Goal: Transaction & Acquisition: Purchase product/service

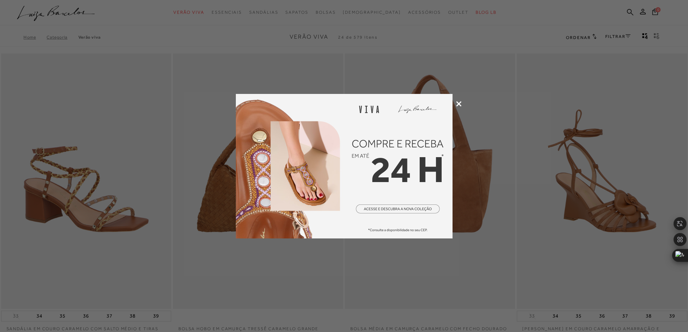
click at [459, 103] on icon at bounding box center [458, 103] width 5 height 5
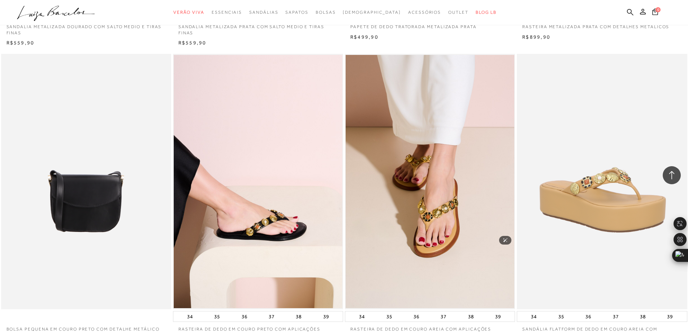
scroll to position [1625, 0]
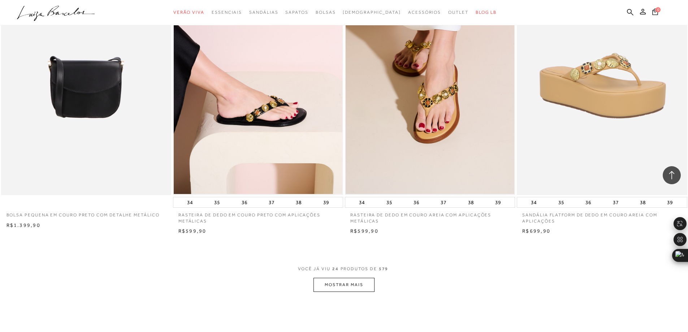
click at [358, 285] on button "MOSTRAR MAIS" at bounding box center [343, 285] width 61 height 14
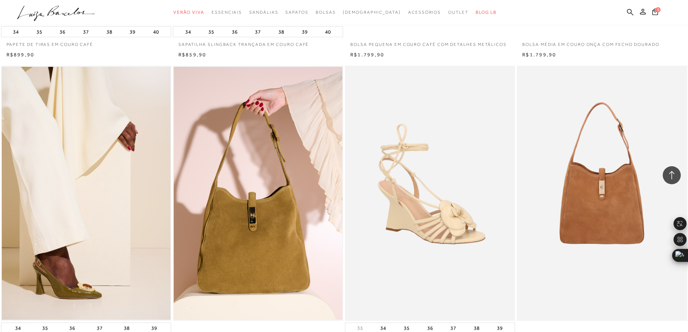
scroll to position [3431, 0]
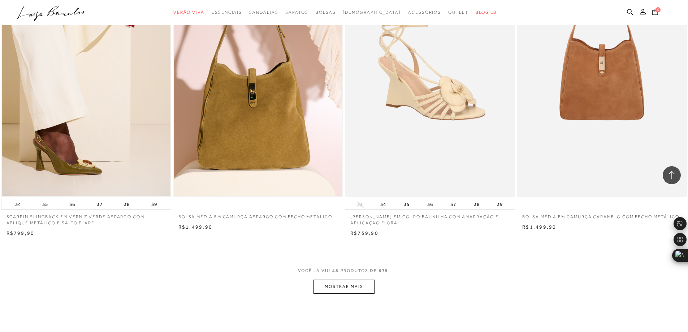
click at [353, 286] on button "MOSTRAR MAIS" at bounding box center [343, 287] width 61 height 14
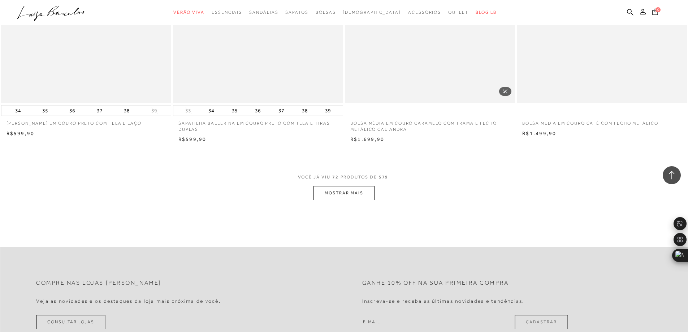
scroll to position [5344, 0]
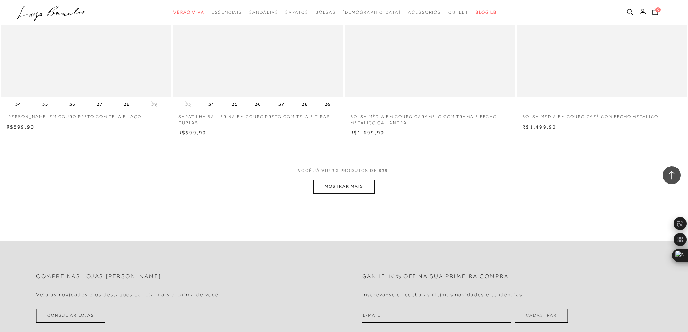
click at [351, 190] on button "MOSTRAR MAIS" at bounding box center [343, 186] width 61 height 14
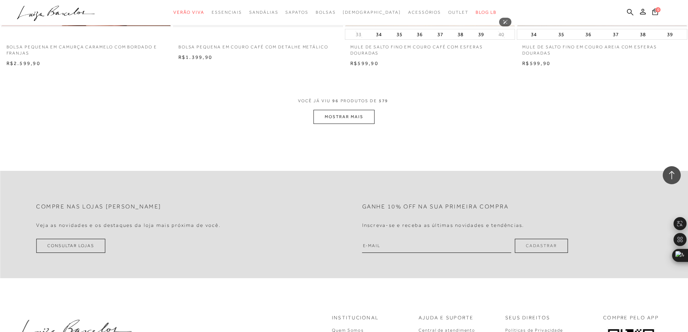
scroll to position [7222, 0]
click at [355, 111] on button "MOSTRAR MAIS" at bounding box center [343, 116] width 61 height 14
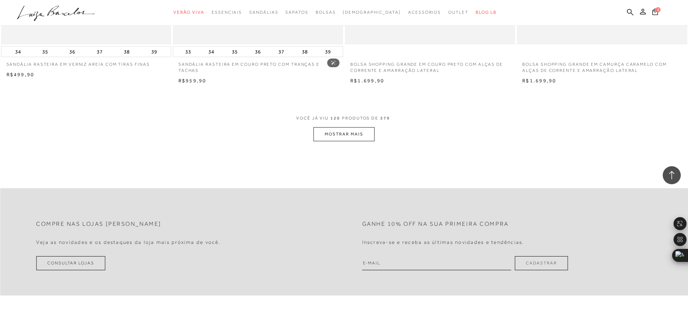
scroll to position [9028, 0]
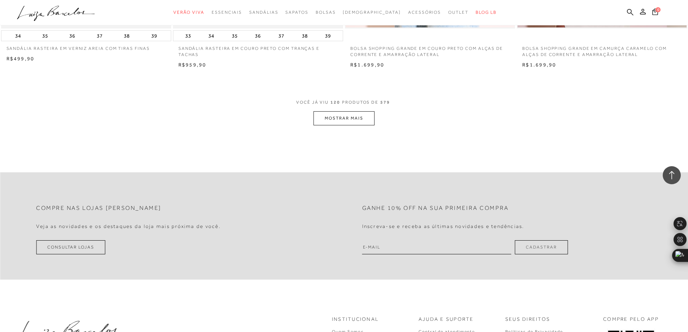
click at [332, 120] on button "MOSTRAR MAIS" at bounding box center [343, 118] width 61 height 14
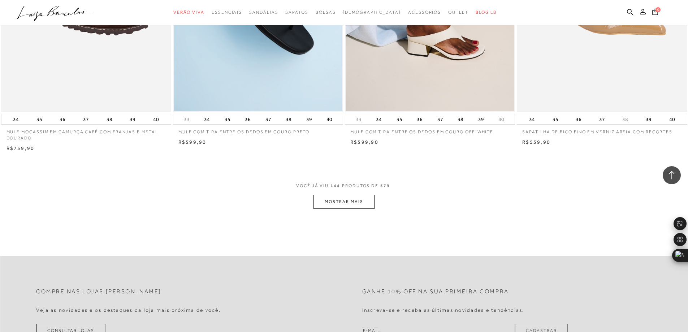
scroll to position [10761, 0]
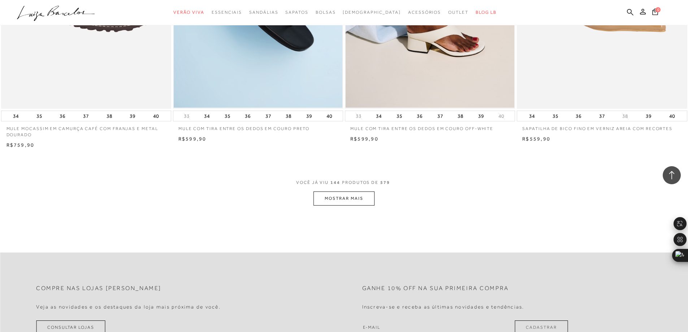
click at [353, 201] on button "MOSTRAR MAIS" at bounding box center [343, 198] width 61 height 14
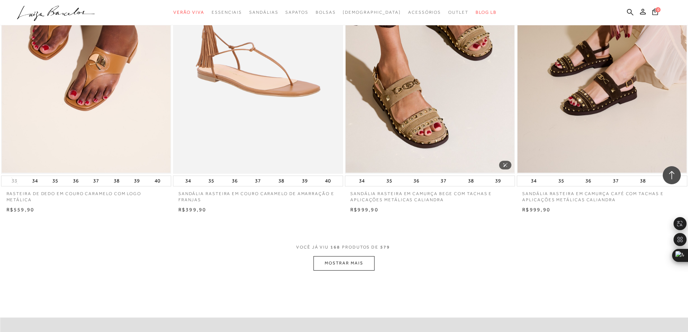
scroll to position [12531, 0]
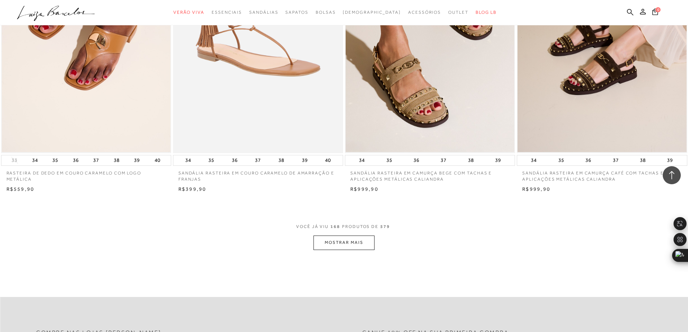
click at [364, 242] on button "MOSTRAR MAIS" at bounding box center [343, 242] width 61 height 14
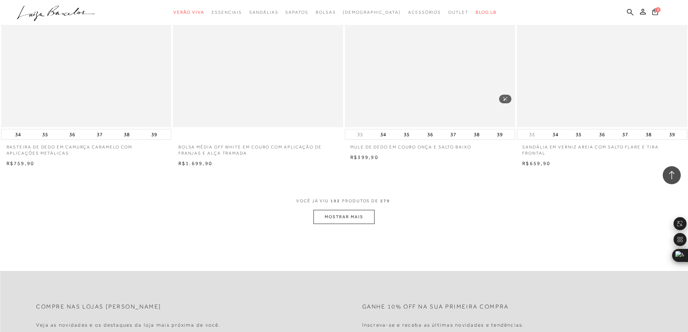
scroll to position [14408, 0]
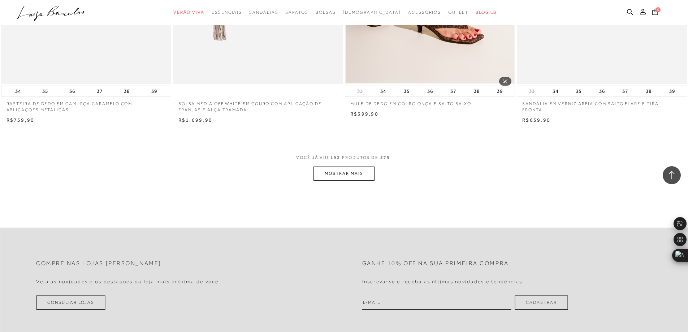
click at [361, 181] on button "MOSTRAR MAIS" at bounding box center [343, 173] width 61 height 14
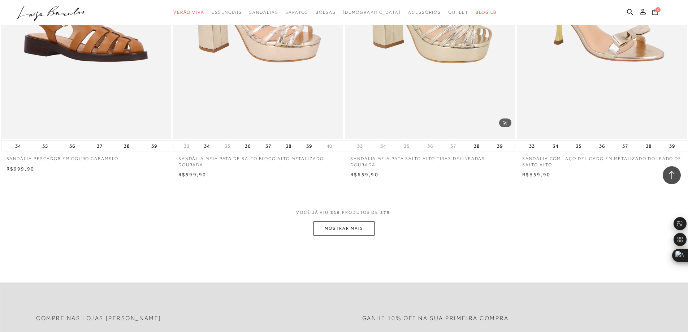
scroll to position [16178, 0]
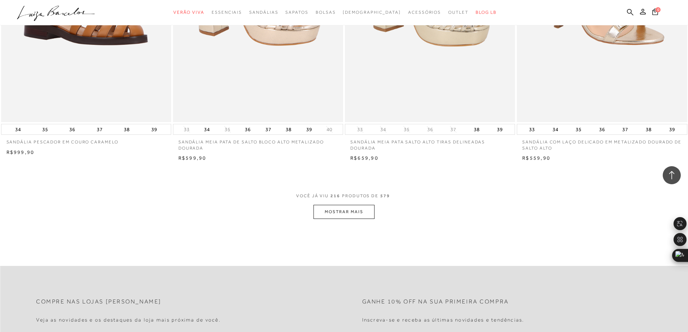
click at [347, 219] on button "MOSTRAR MAIS" at bounding box center [343, 212] width 61 height 14
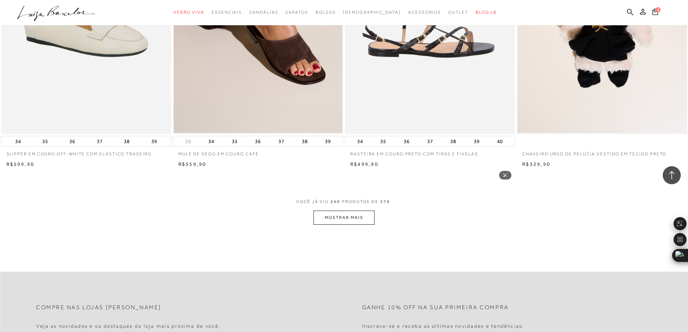
scroll to position [17983, 0]
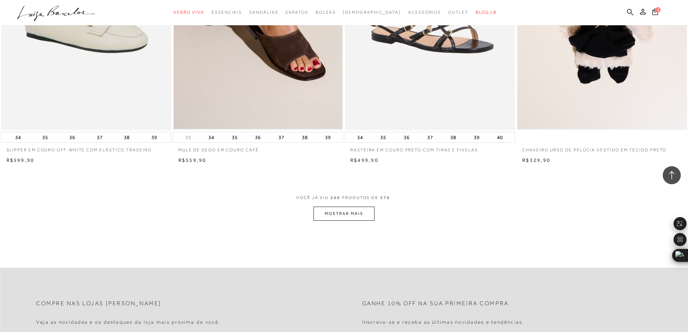
click at [336, 217] on button "MOSTRAR MAIS" at bounding box center [343, 214] width 61 height 14
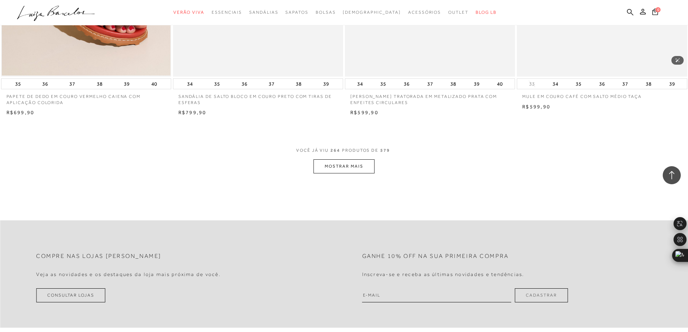
scroll to position [19861, 0]
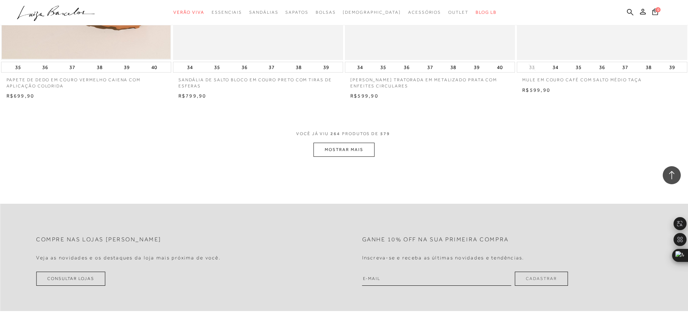
click at [329, 154] on button "MOSTRAR MAIS" at bounding box center [343, 150] width 61 height 14
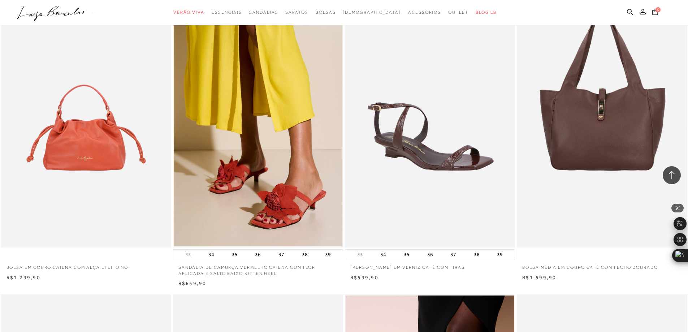
scroll to position [1011, 0]
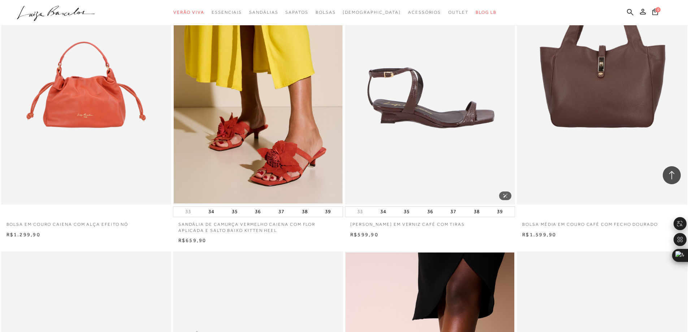
click at [442, 118] on img at bounding box center [430, 76] width 169 height 255
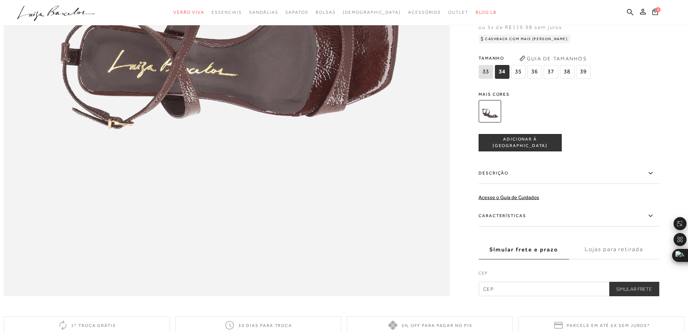
scroll to position [939, 0]
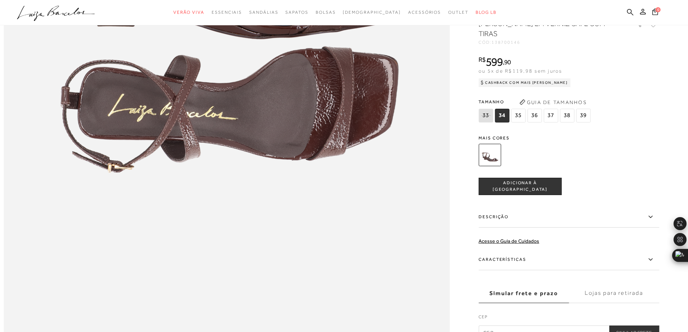
click at [568, 122] on span "38" at bounding box center [567, 116] width 14 height 14
click at [533, 193] on span "ADICIONAR À SACOLA" at bounding box center [520, 186] width 82 height 13
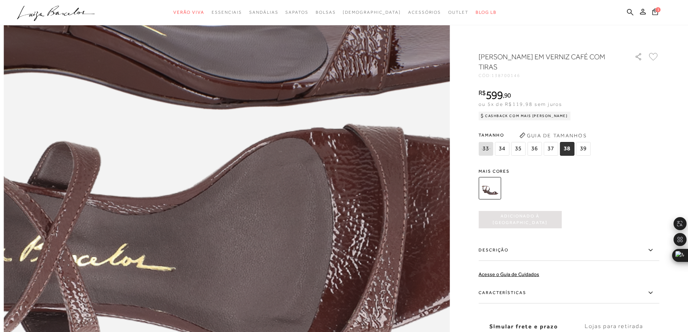
scroll to position [650, 0]
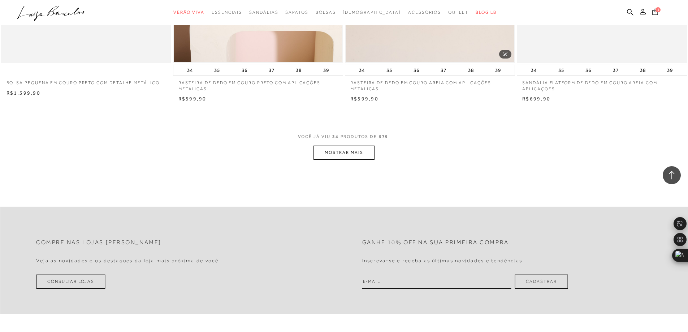
scroll to position [1769, 0]
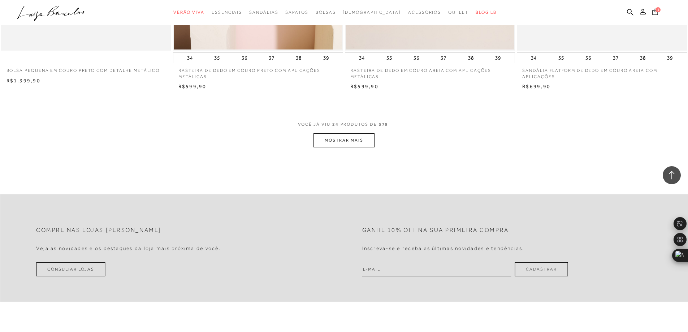
click at [352, 141] on button "MOSTRAR MAIS" at bounding box center [343, 140] width 61 height 14
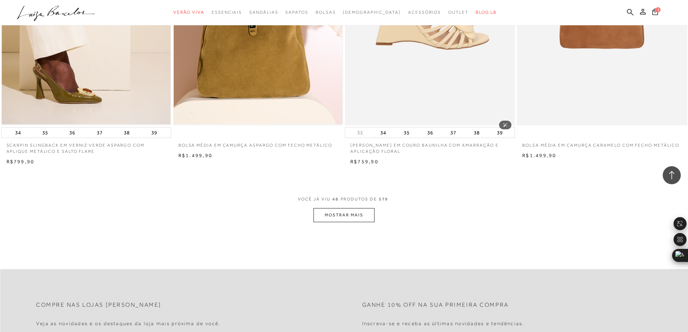
scroll to position [3503, 0]
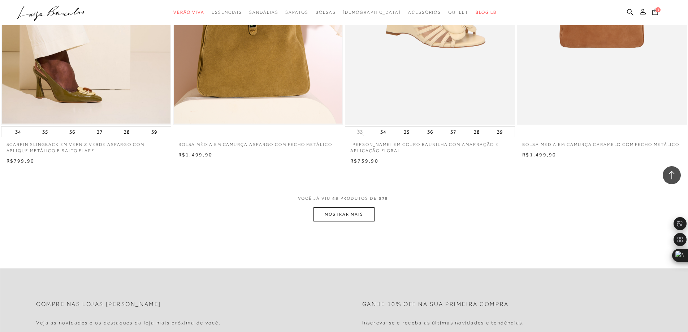
click at [342, 211] on button "MOSTRAR MAIS" at bounding box center [343, 214] width 61 height 14
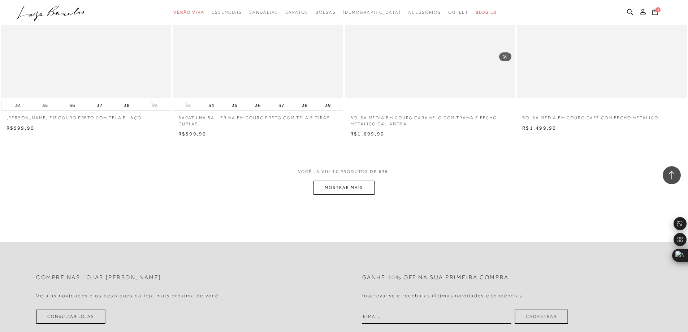
scroll to position [5381, 0]
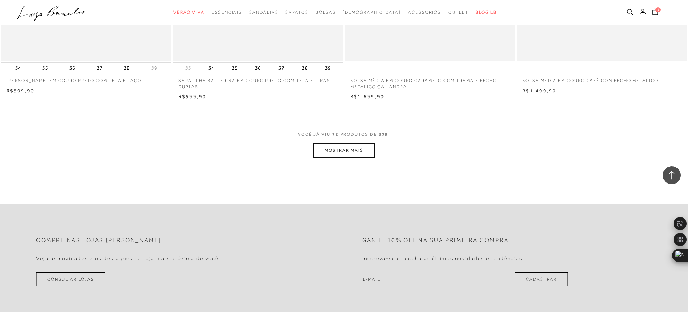
click at [319, 149] on button "MOSTRAR MAIS" at bounding box center [343, 150] width 61 height 14
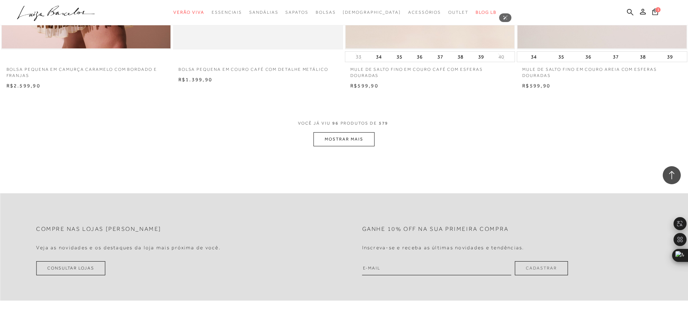
scroll to position [7222, 0]
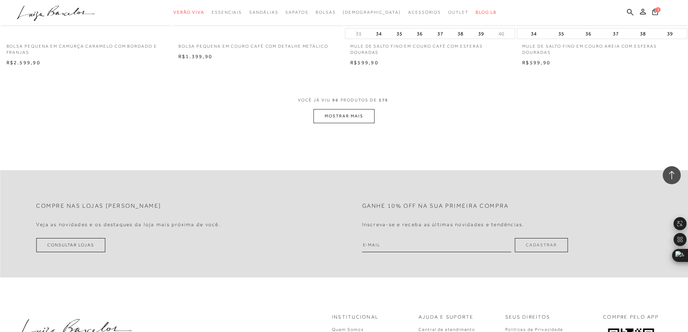
click at [327, 115] on button "MOSTRAR MAIS" at bounding box center [343, 116] width 61 height 14
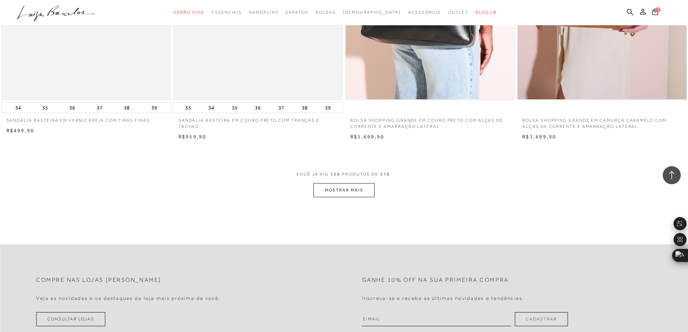
scroll to position [8956, 0]
click at [356, 190] on button "MOSTRAR MAIS" at bounding box center [343, 190] width 61 height 14
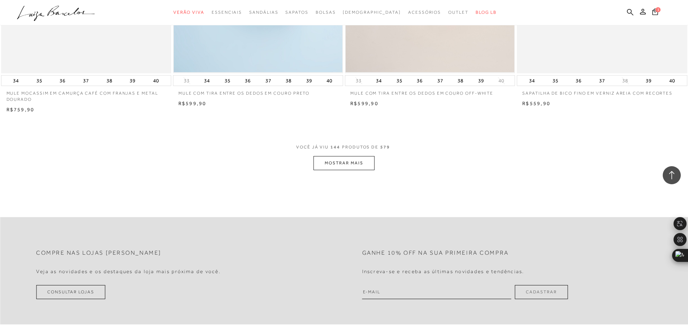
scroll to position [10797, 0]
click at [348, 163] on button "MOSTRAR MAIS" at bounding box center [343, 162] width 61 height 14
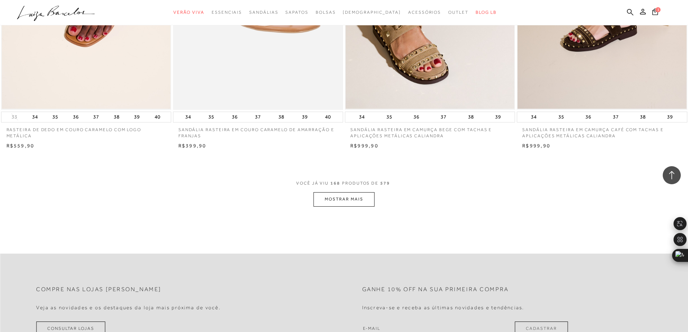
scroll to position [12603, 0]
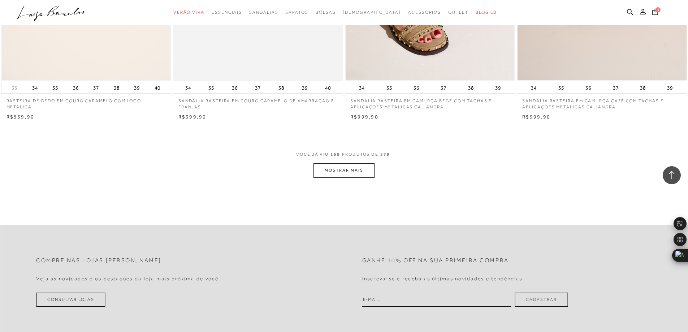
click at [349, 174] on button "MOSTRAR MAIS" at bounding box center [343, 170] width 61 height 14
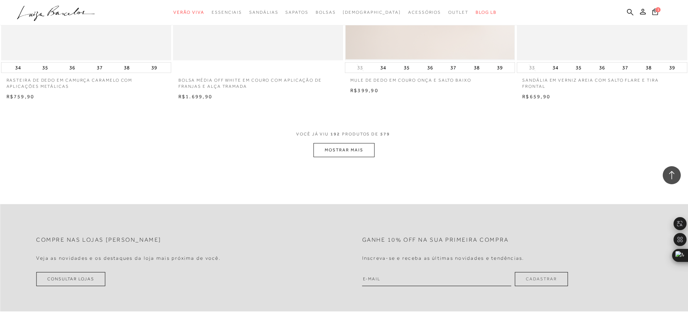
scroll to position [14445, 0]
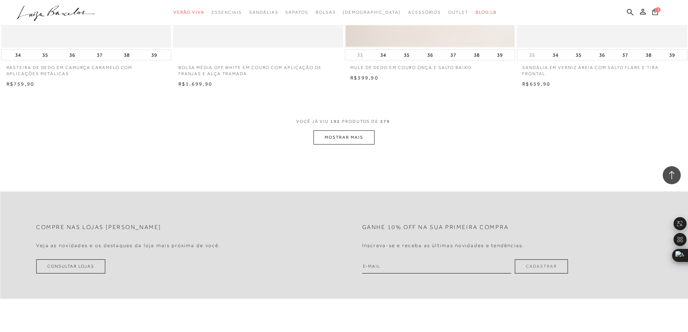
click at [347, 143] on button "MOSTRAR MAIS" at bounding box center [343, 137] width 61 height 14
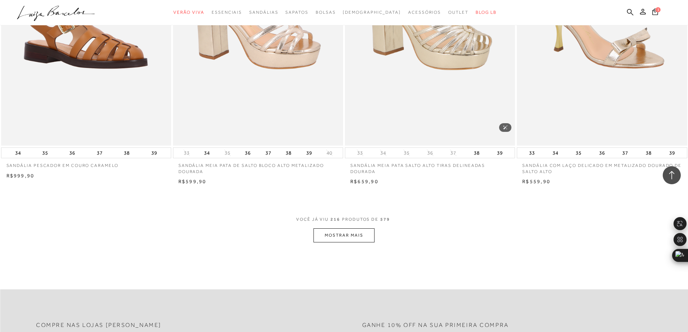
scroll to position [16178, 0]
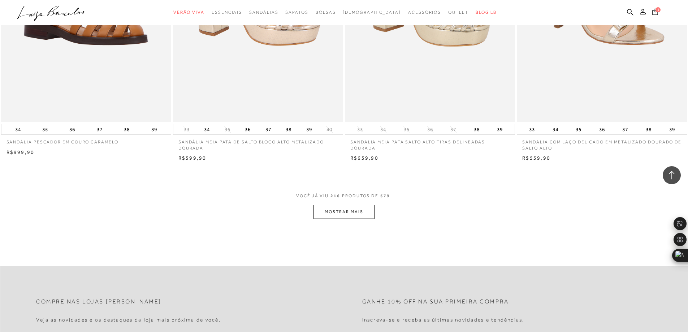
click at [338, 218] on button "MOSTRAR MAIS" at bounding box center [343, 212] width 61 height 14
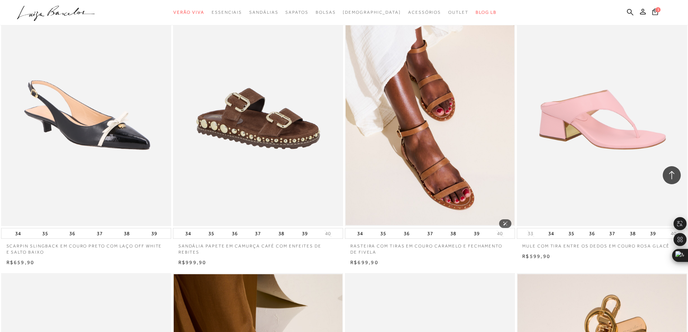
scroll to position [17586, 0]
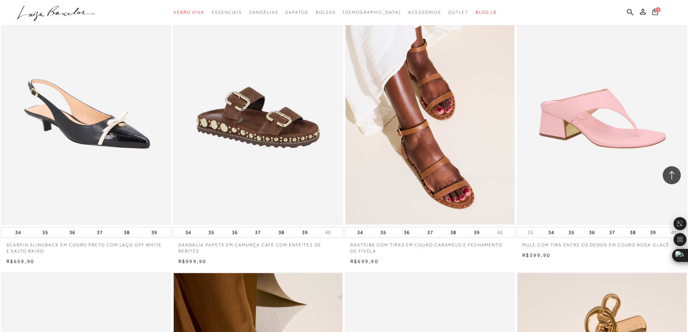
click at [659, 8] on span "1" at bounding box center [657, 9] width 5 height 5
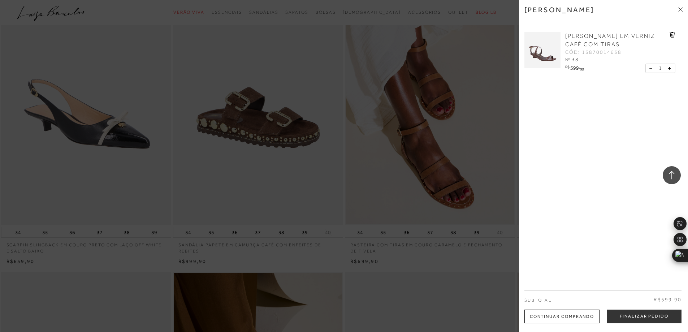
click at [680, 8] on icon at bounding box center [680, 9] width 4 height 4
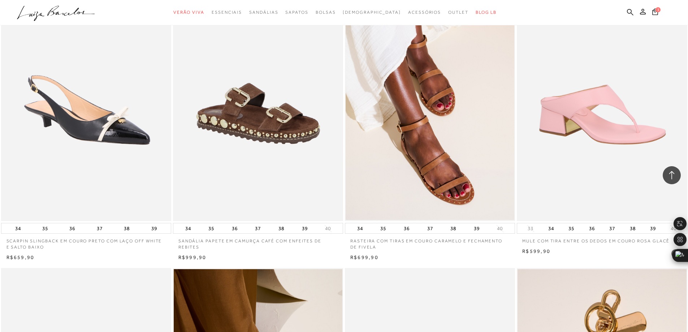
scroll to position [17550, 0]
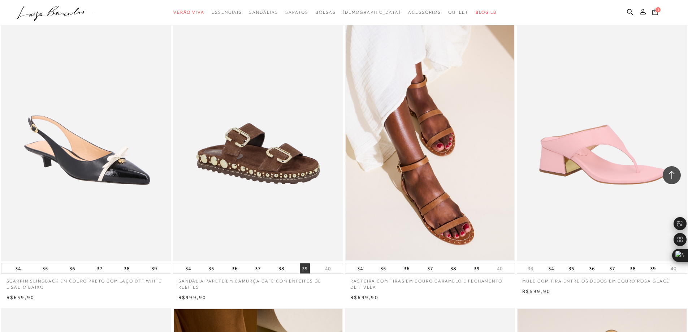
click at [304, 273] on button "39" at bounding box center [305, 268] width 10 height 10
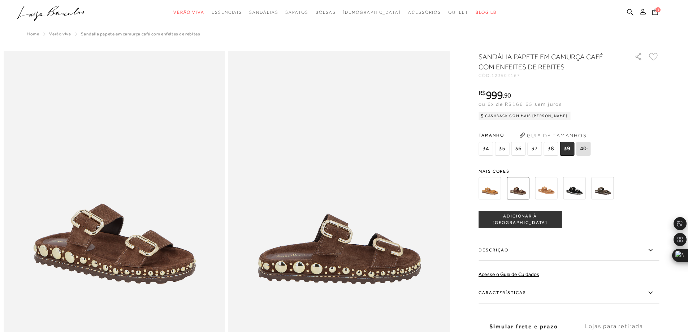
click at [576, 193] on img at bounding box center [574, 188] width 22 height 22
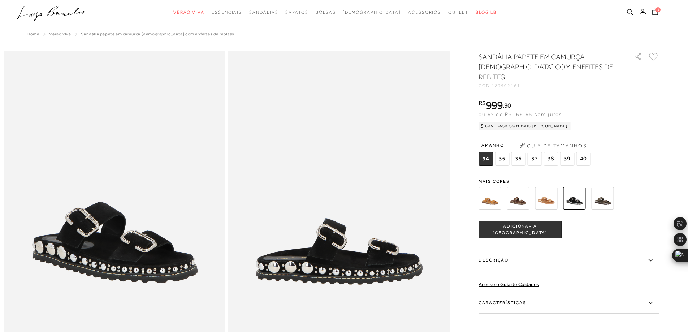
click at [600, 192] on img at bounding box center [602, 198] width 22 height 22
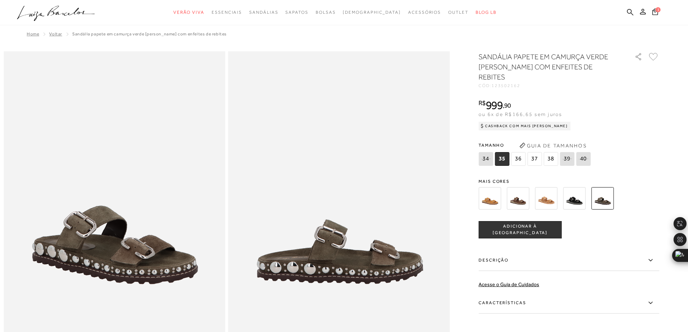
click at [521, 189] on img at bounding box center [518, 198] width 22 height 22
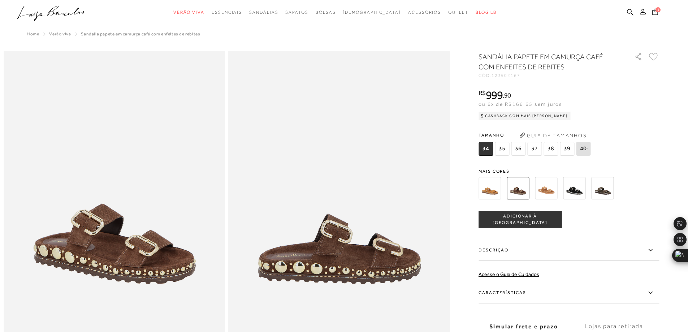
click at [568, 150] on span "39" at bounding box center [567, 149] width 14 height 14
click at [533, 222] on span "ADICIONAR À SACOLA" at bounding box center [520, 219] width 82 height 13
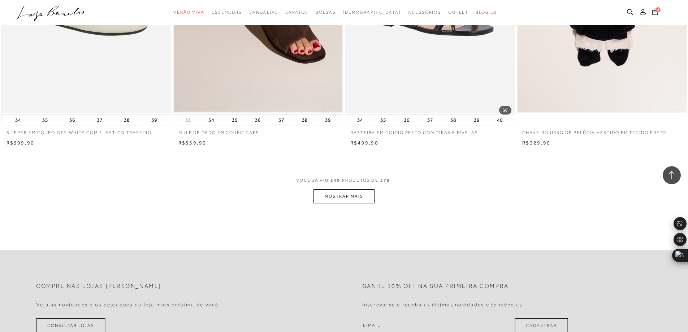
scroll to position [18032, 0]
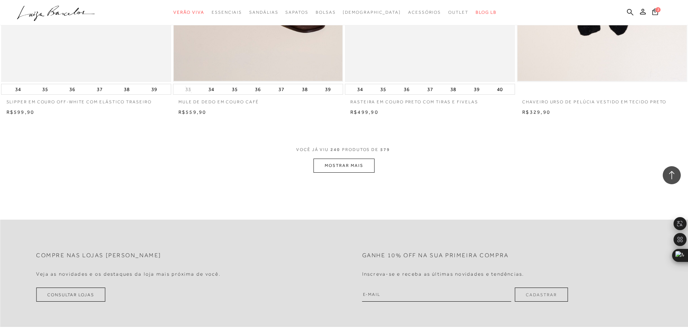
click at [358, 168] on button "MOSTRAR MAIS" at bounding box center [343, 166] width 61 height 14
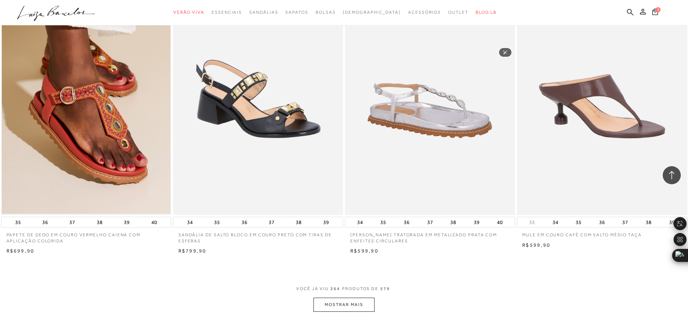
scroll to position [19873, 0]
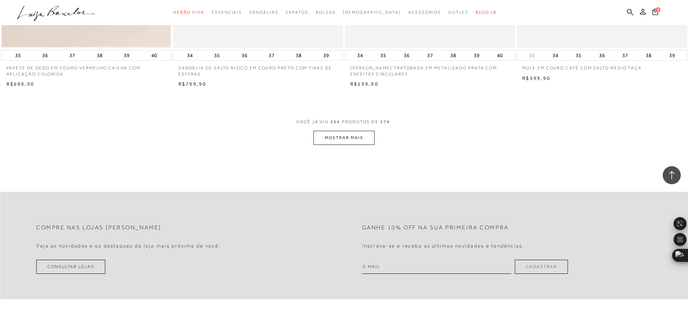
click at [345, 140] on button "MOSTRAR MAIS" at bounding box center [343, 138] width 61 height 14
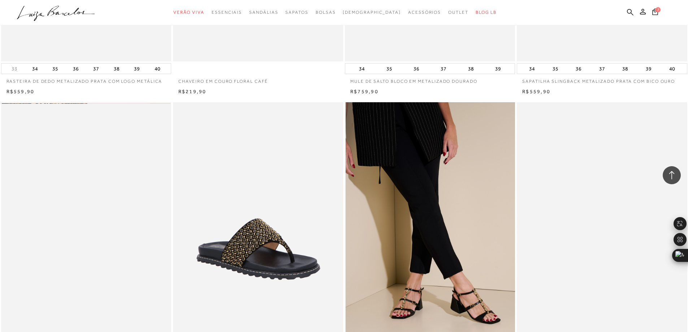
scroll to position [20064, 0]
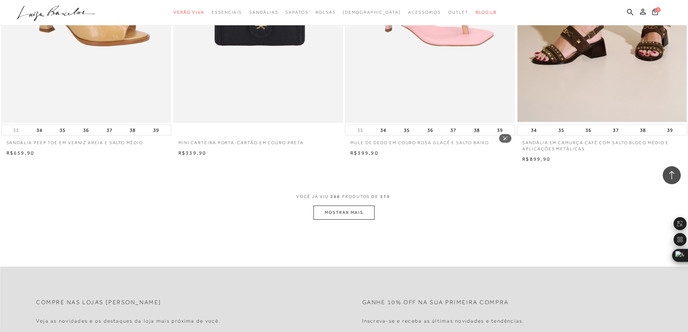
scroll to position [21607, 0]
click at [344, 217] on button "MOSTRAR MAIS" at bounding box center [343, 212] width 61 height 14
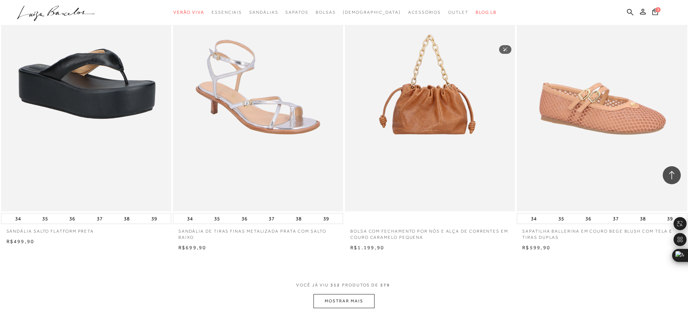
scroll to position [23484, 0]
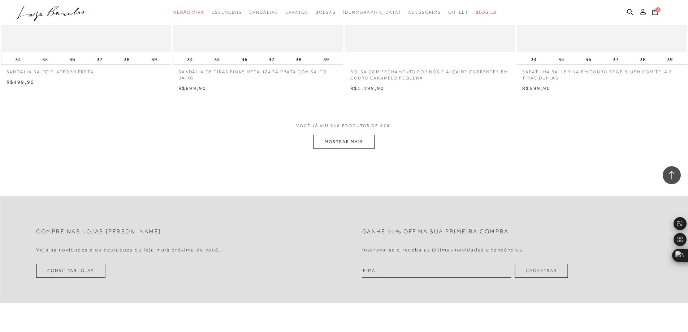
click at [338, 148] on button "MOSTRAR MAIS" at bounding box center [343, 142] width 61 height 14
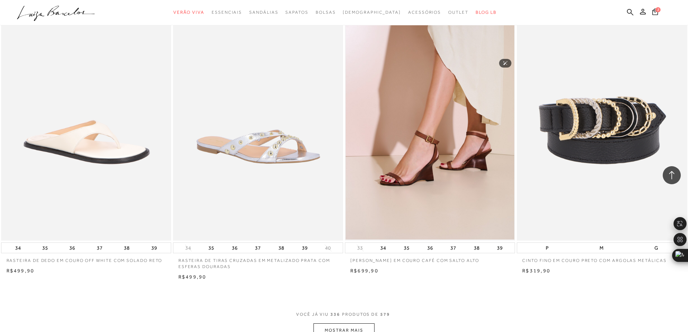
scroll to position [25326, 0]
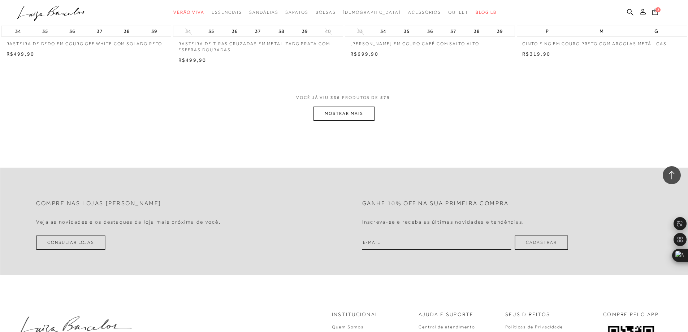
click at [339, 118] on button "MOSTRAR MAIS" at bounding box center [343, 114] width 61 height 14
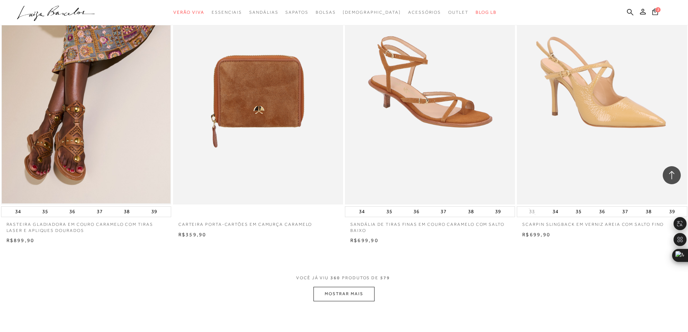
scroll to position [27059, 0]
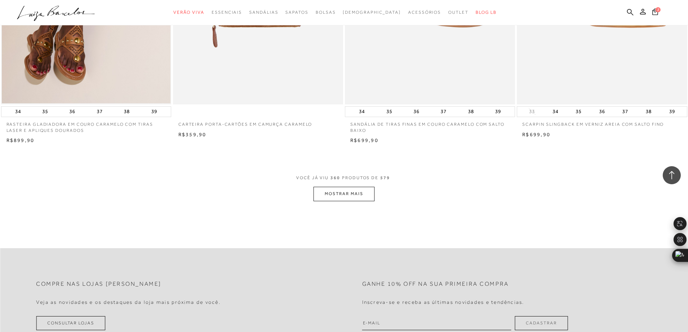
click at [354, 197] on button "MOSTRAR MAIS" at bounding box center [343, 194] width 61 height 14
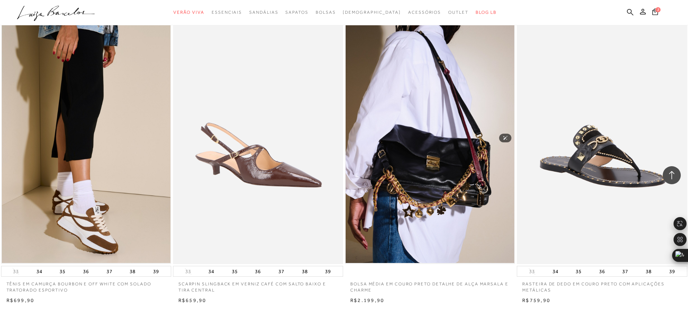
scroll to position [28837, 0]
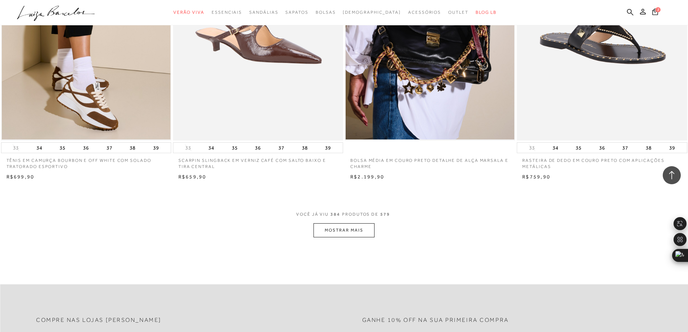
click at [328, 237] on button "MOSTRAR MAIS" at bounding box center [343, 230] width 61 height 14
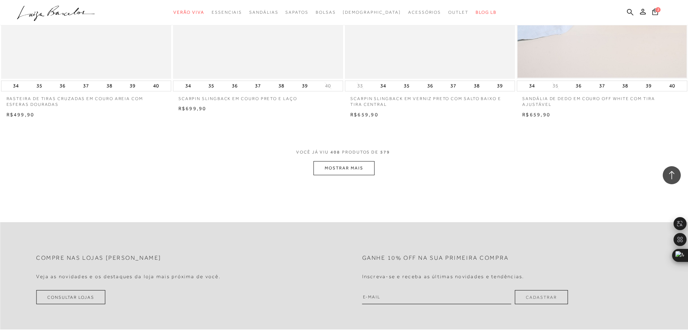
scroll to position [30715, 0]
click at [344, 173] on button "MOSTRAR MAIS" at bounding box center [343, 167] width 61 height 14
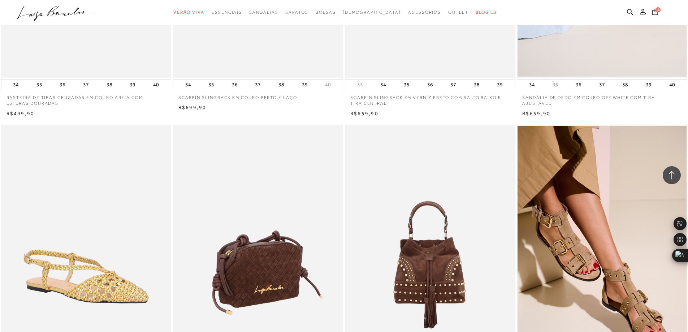
scroll to position [30931, 0]
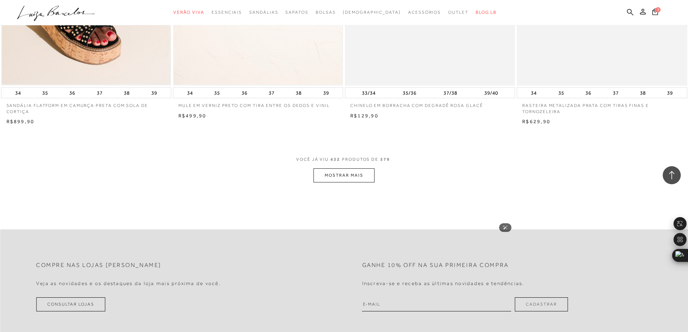
click at [345, 181] on button "MOSTRAR MAIS" at bounding box center [343, 175] width 61 height 14
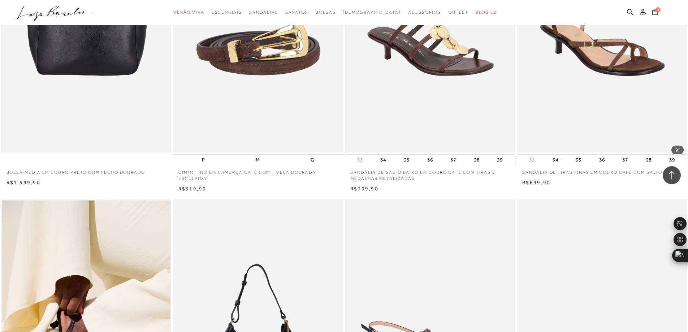
scroll to position [34145, 0]
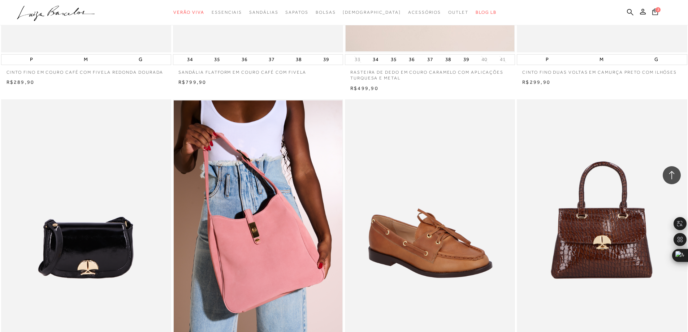
scroll to position [36204, 0]
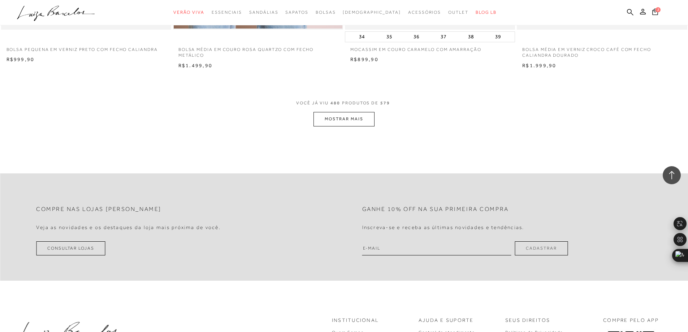
click at [352, 121] on button "MOSTRAR MAIS" at bounding box center [343, 119] width 61 height 14
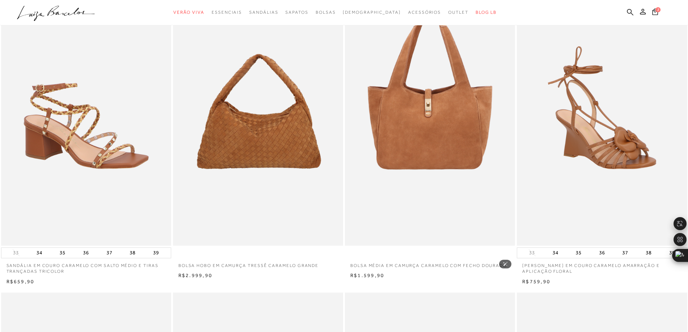
scroll to position [36, 0]
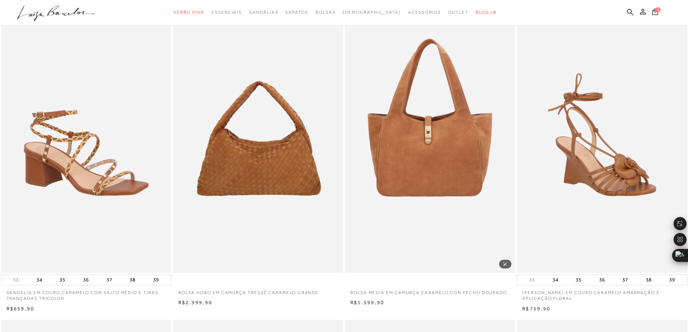
click at [397, 146] on img at bounding box center [430, 144] width 169 height 255
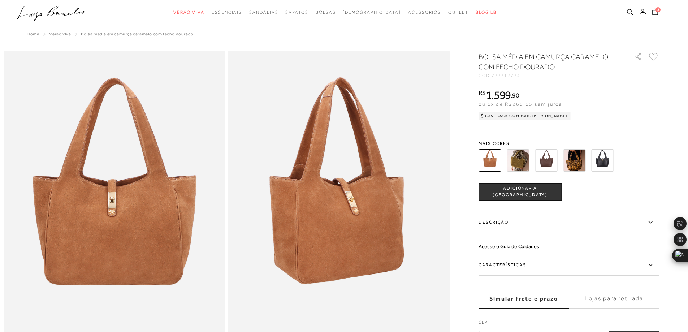
click at [545, 163] on img at bounding box center [546, 160] width 22 height 22
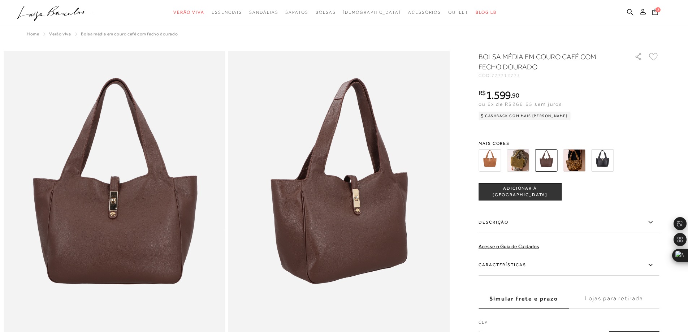
click at [602, 159] on img at bounding box center [602, 160] width 22 height 22
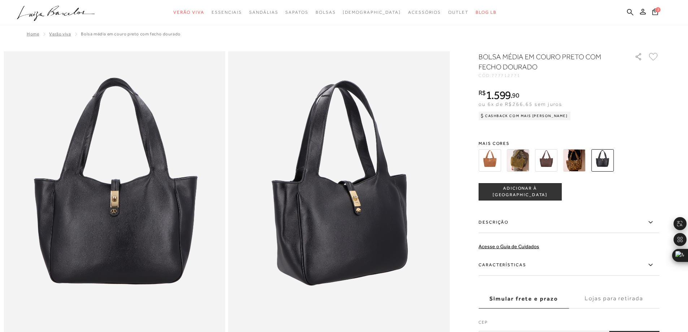
click at [525, 162] on img at bounding box center [518, 160] width 22 height 22
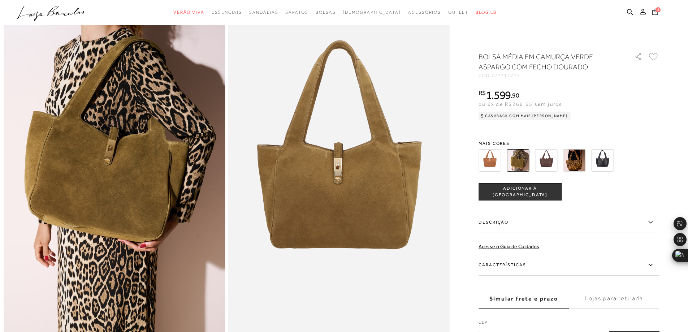
scroll to position [36, 0]
click at [606, 160] on img at bounding box center [602, 160] width 22 height 22
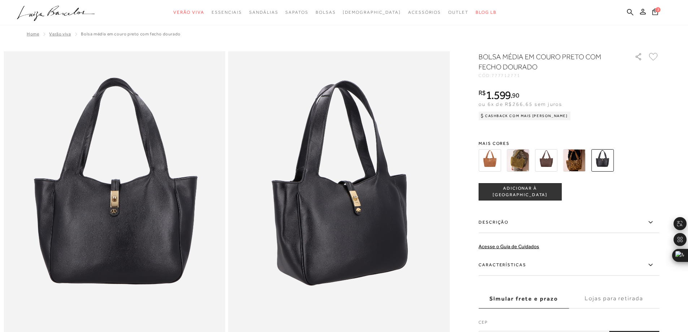
click at [582, 163] on img at bounding box center [574, 160] width 22 height 22
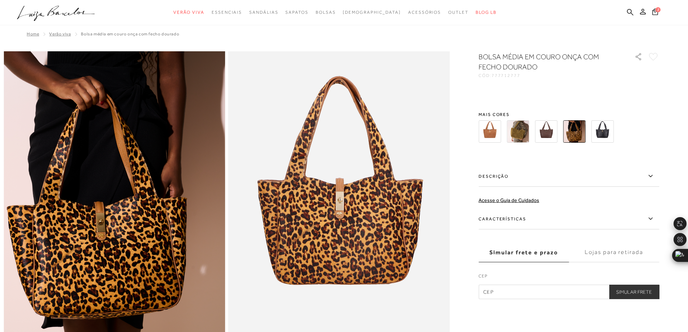
click at [547, 143] on img at bounding box center [546, 131] width 22 height 22
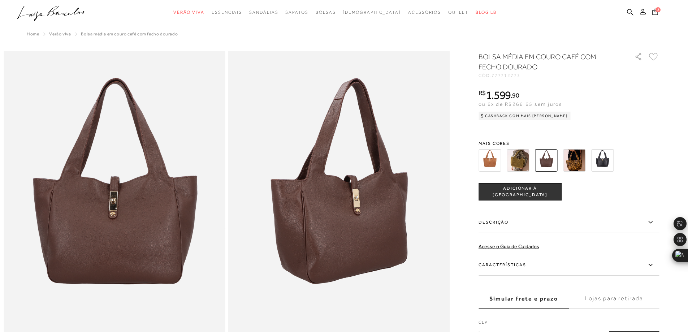
click at [528, 160] on img at bounding box center [518, 160] width 22 height 22
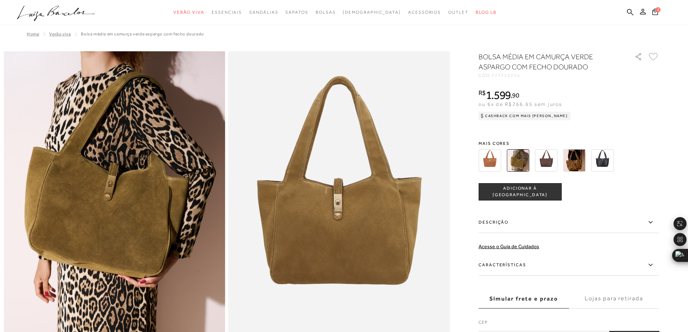
click at [491, 156] on img at bounding box center [489, 160] width 22 height 22
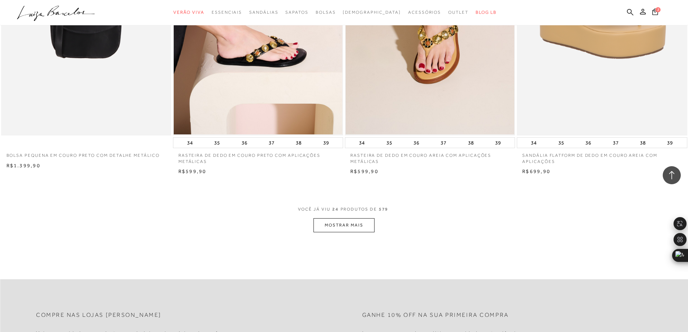
scroll to position [1677, 0]
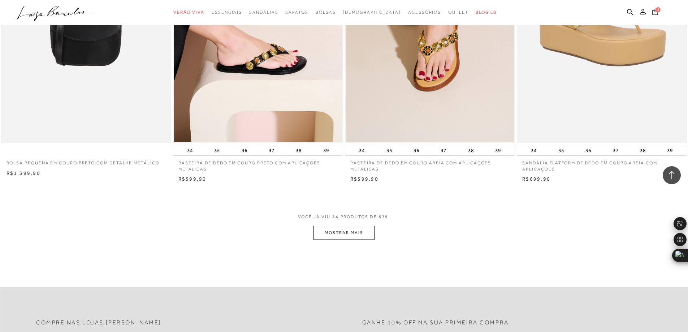
click at [337, 233] on button "MOSTRAR MAIS" at bounding box center [343, 233] width 61 height 14
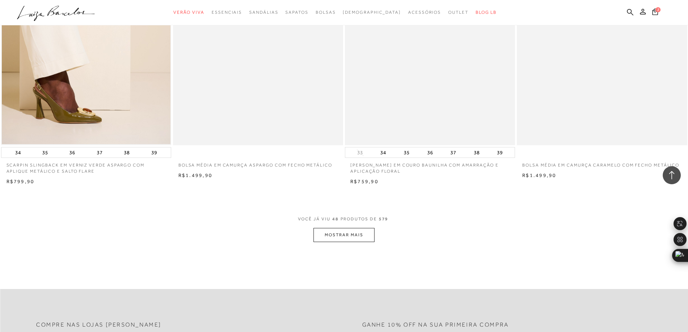
scroll to position [3483, 0]
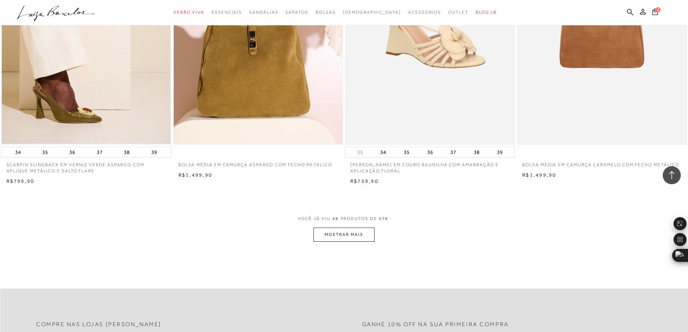
click at [352, 231] on button "MOSTRAR MAIS" at bounding box center [343, 235] width 61 height 14
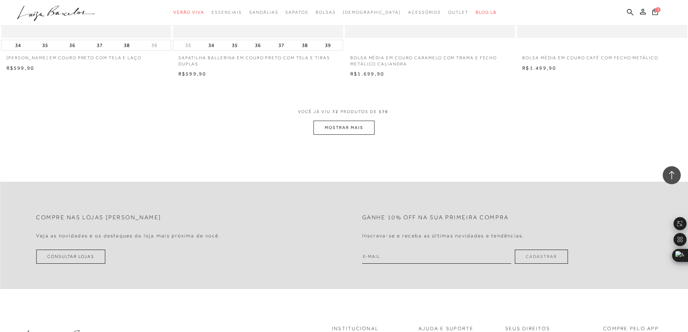
scroll to position [5460, 0]
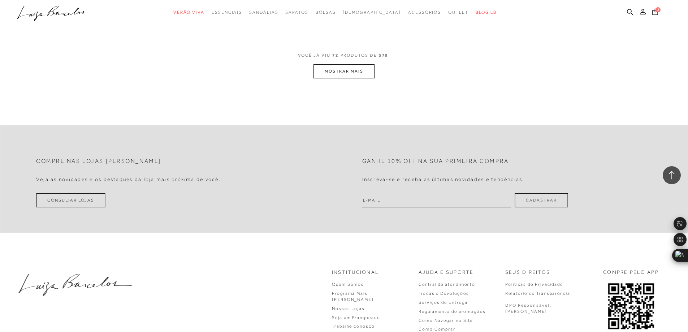
click at [343, 73] on button "MOSTRAR MAIS" at bounding box center [343, 71] width 61 height 14
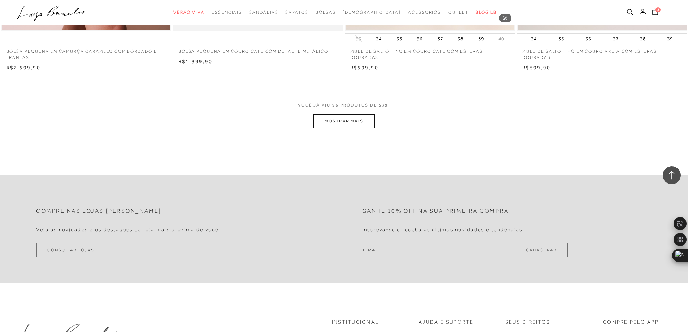
scroll to position [7229, 0]
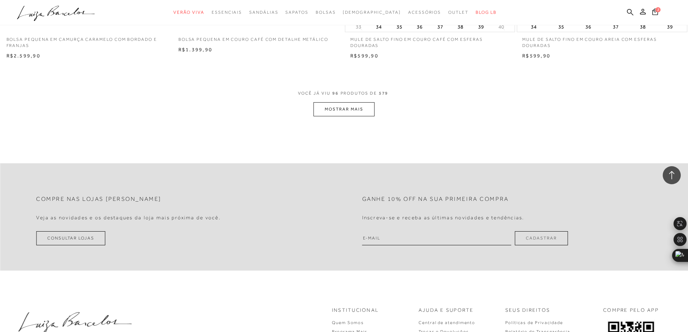
click at [369, 108] on button "MOSTRAR MAIS" at bounding box center [343, 109] width 61 height 14
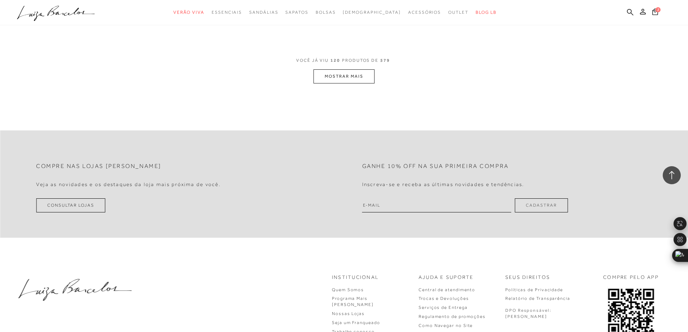
scroll to position [9071, 0]
click at [329, 78] on button "MOSTRAR MAIS" at bounding box center [343, 75] width 61 height 14
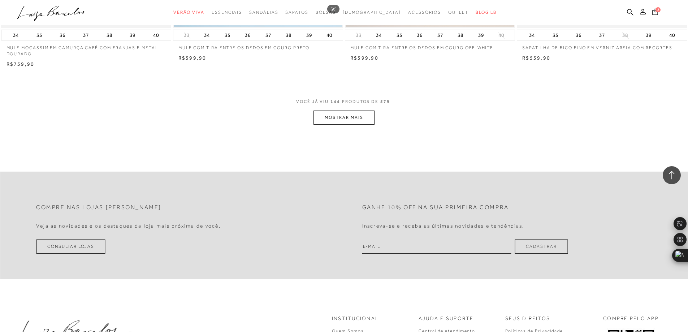
scroll to position [10876, 0]
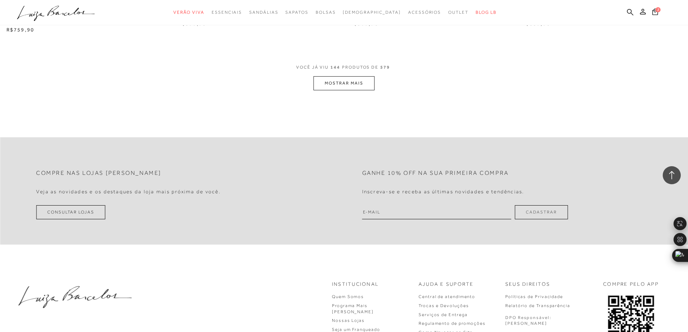
click at [329, 84] on button "MOSTRAR MAIS" at bounding box center [343, 83] width 61 height 14
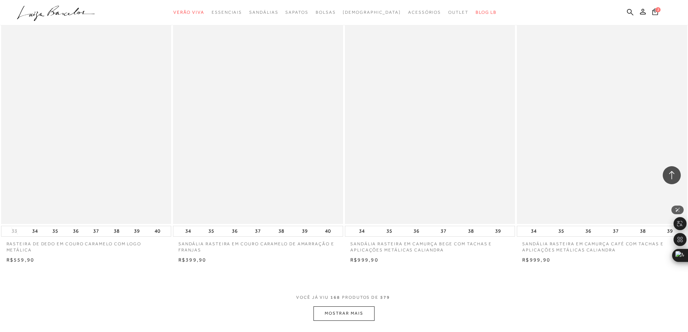
scroll to position [12465, 0]
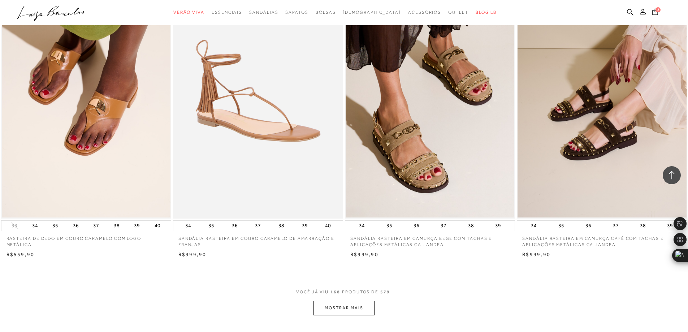
click at [361, 306] on button "MOSTRAR MAIS" at bounding box center [343, 308] width 61 height 14
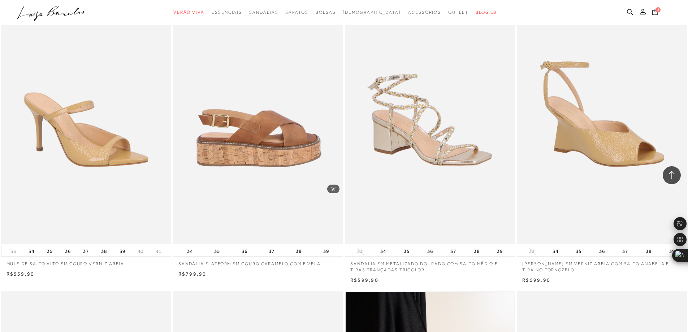
scroll to position [14307, 0]
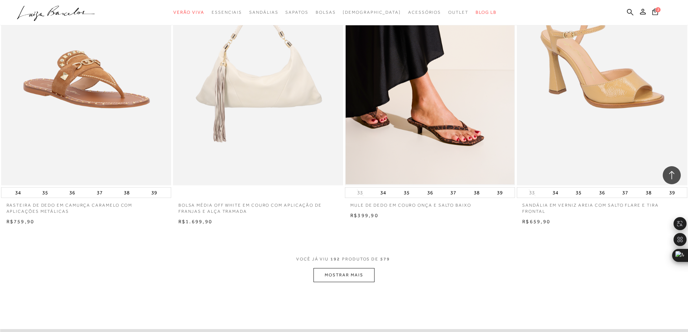
click at [340, 282] on button "MOSTRAR MAIS" at bounding box center [343, 275] width 61 height 14
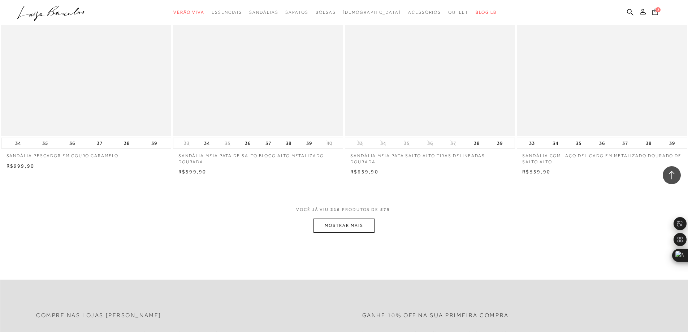
scroll to position [16293, 0]
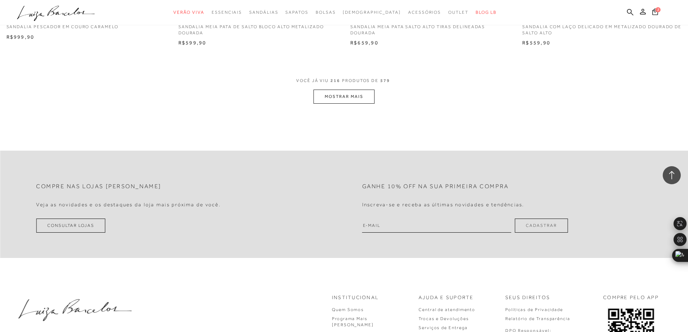
click at [343, 100] on button "MOSTRAR MAIS" at bounding box center [343, 97] width 61 height 14
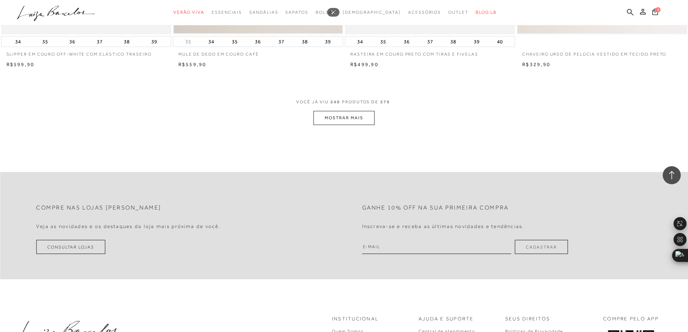
scroll to position [18099, 0]
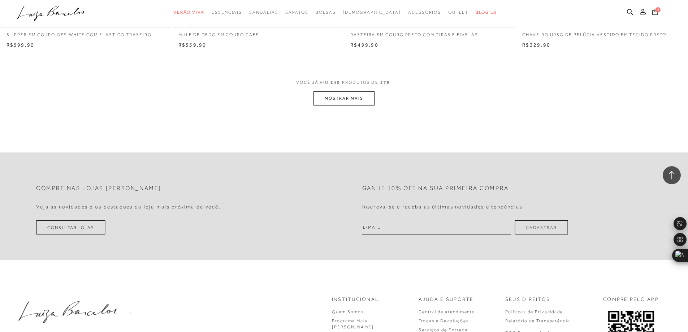
click at [333, 104] on button "MOSTRAR MAIS" at bounding box center [343, 98] width 61 height 14
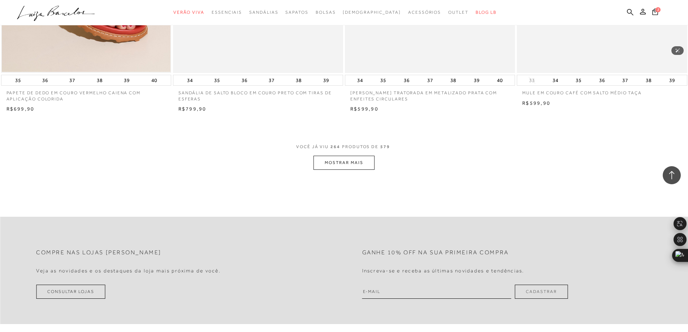
scroll to position [19868, 0]
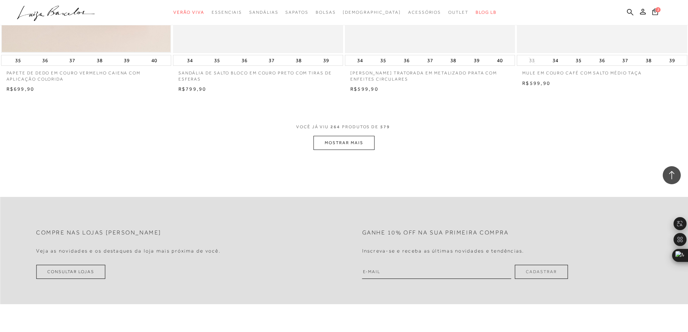
click at [337, 150] on button "MOSTRAR MAIS" at bounding box center [343, 143] width 61 height 14
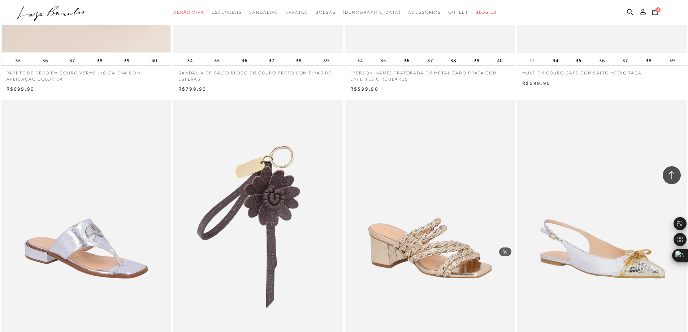
scroll to position [20265, 0]
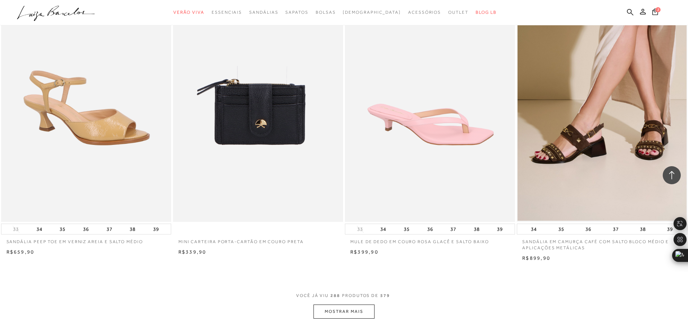
scroll to position [21710, 0]
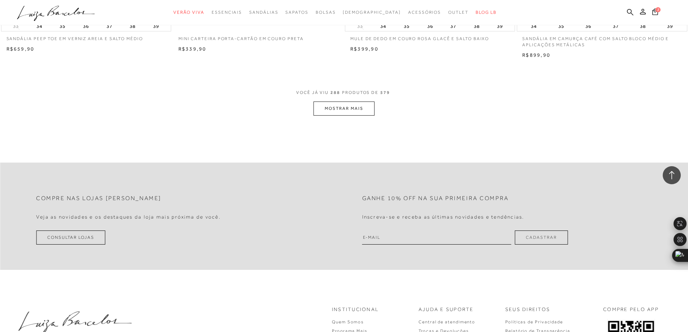
click at [347, 116] on button "MOSTRAR MAIS" at bounding box center [343, 108] width 61 height 14
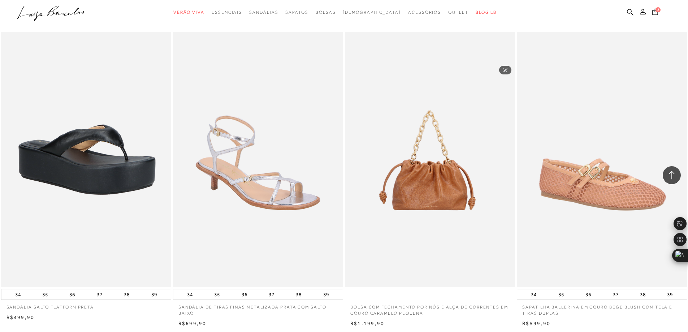
scroll to position [23479, 0]
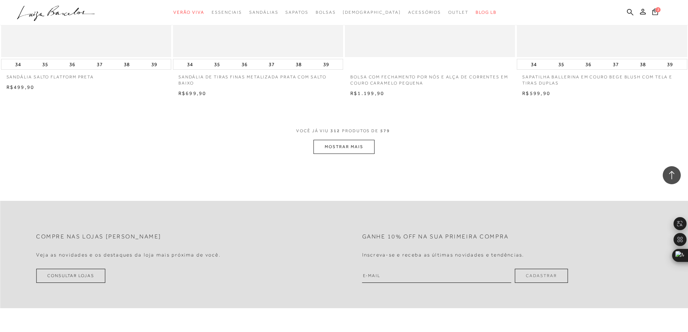
click at [348, 154] on button "MOSTRAR MAIS" at bounding box center [343, 147] width 61 height 14
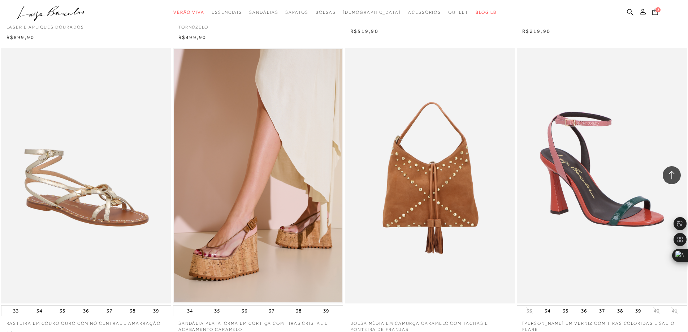
scroll to position [25191, 0]
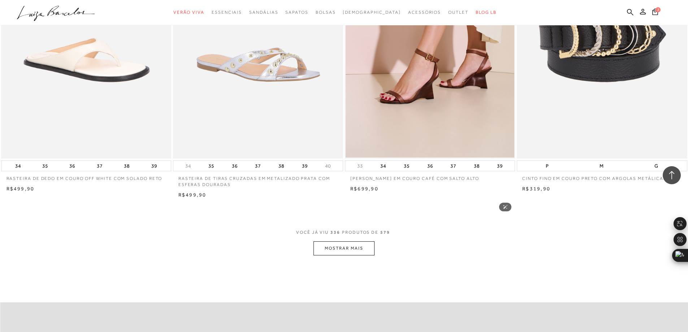
click at [353, 241] on button "MOSTRAR MAIS" at bounding box center [343, 248] width 61 height 14
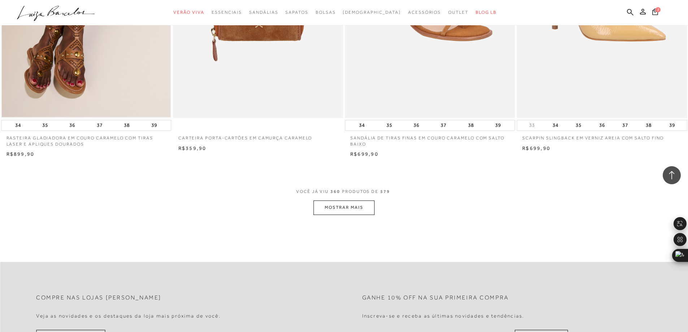
scroll to position [27074, 0]
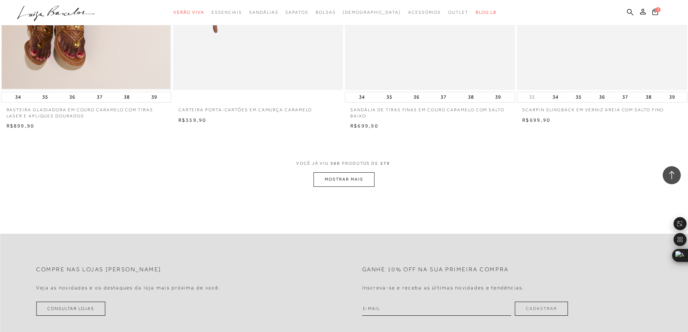
click at [348, 183] on button "MOSTRAR MAIS" at bounding box center [343, 179] width 61 height 14
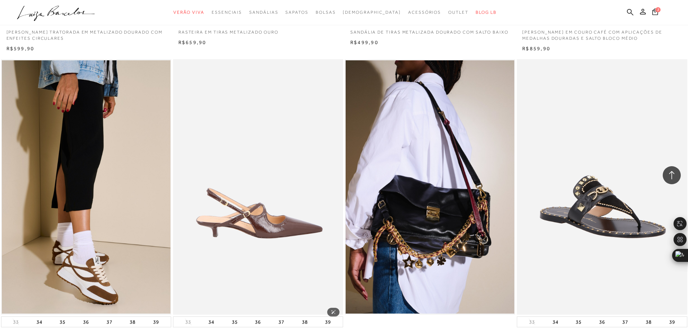
scroll to position [28843, 0]
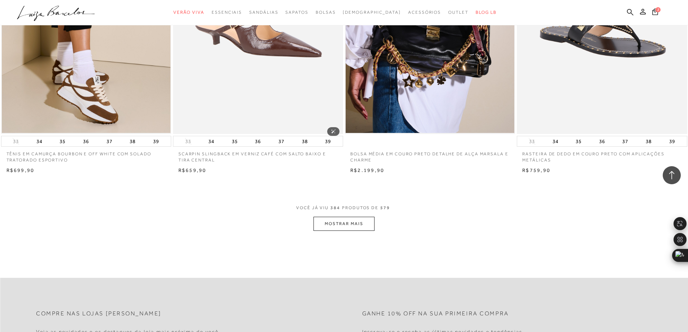
click at [347, 231] on button "MOSTRAR MAIS" at bounding box center [343, 224] width 61 height 14
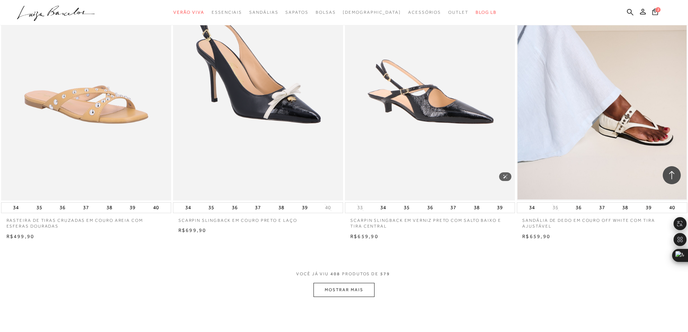
scroll to position [30613, 0]
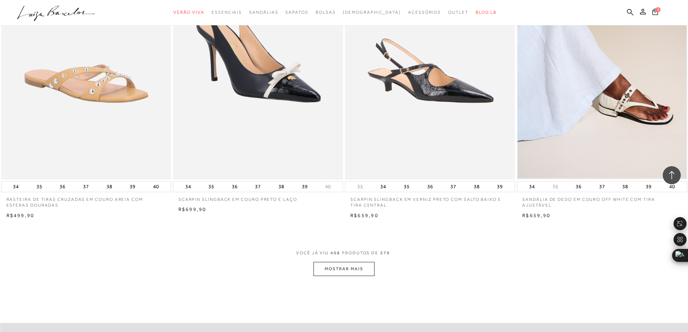
click at [366, 273] on button "MOSTRAR MAIS" at bounding box center [343, 269] width 61 height 14
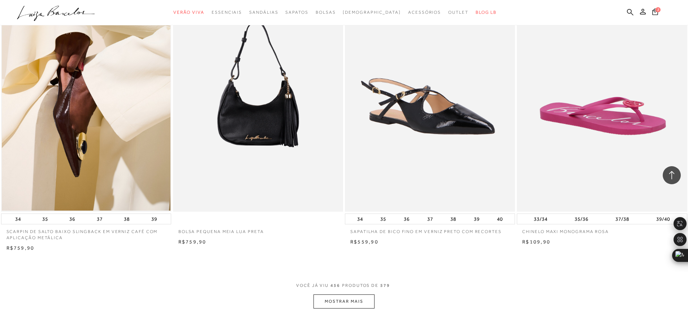
scroll to position [34352, 0]
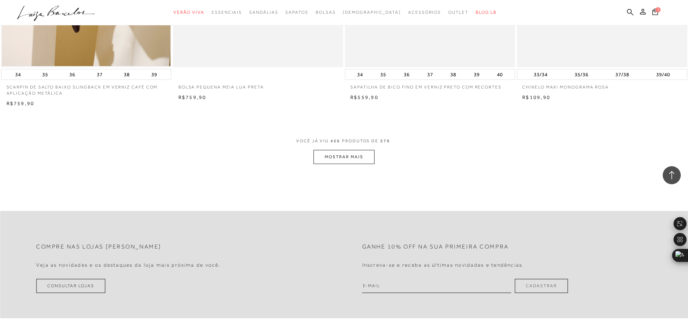
click at [336, 164] on button "MOSTRAR MAIS" at bounding box center [343, 157] width 61 height 14
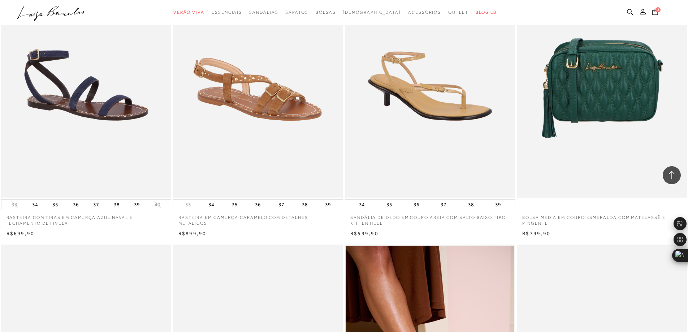
scroll to position [36295, 0]
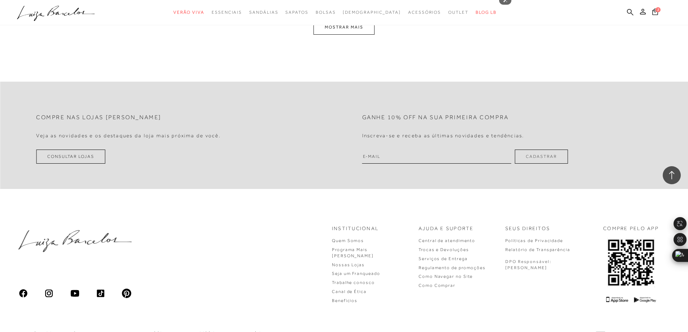
click at [355, 34] on button "MOSTRAR MAIS" at bounding box center [343, 27] width 61 height 14
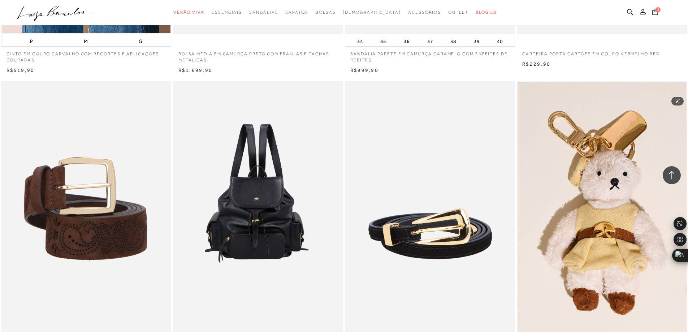
scroll to position [37963, 0]
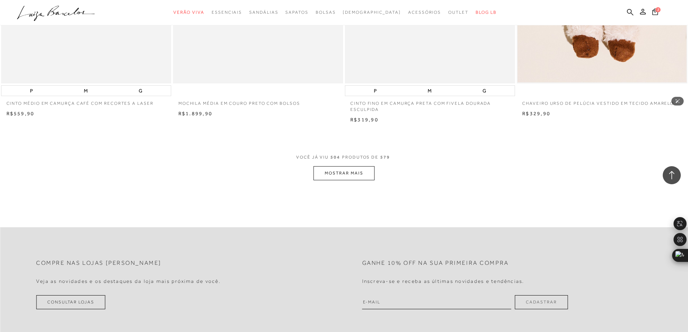
click at [356, 177] on button "MOSTRAR MAIS" at bounding box center [343, 173] width 61 height 14
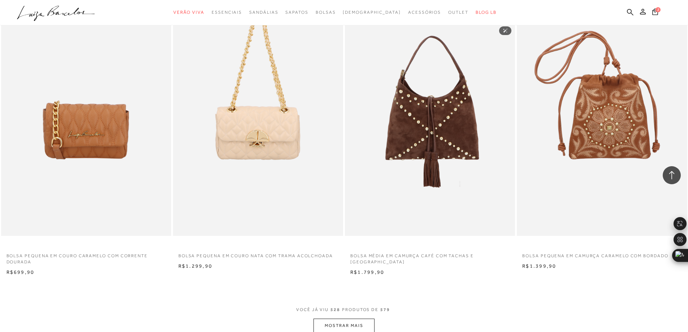
scroll to position [39877, 0]
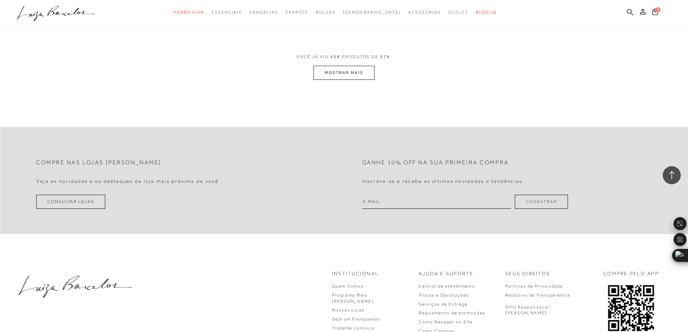
click at [352, 80] on button "MOSTRAR MAIS" at bounding box center [343, 73] width 61 height 14
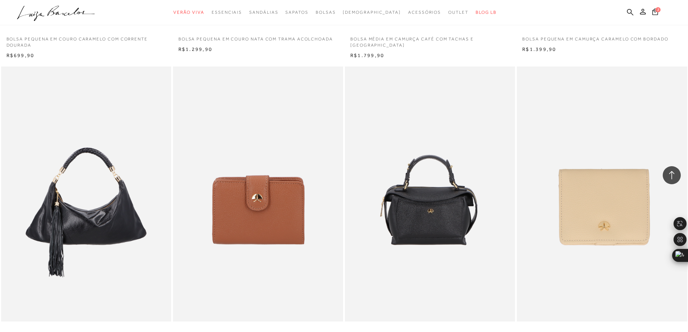
scroll to position [41285, 0]
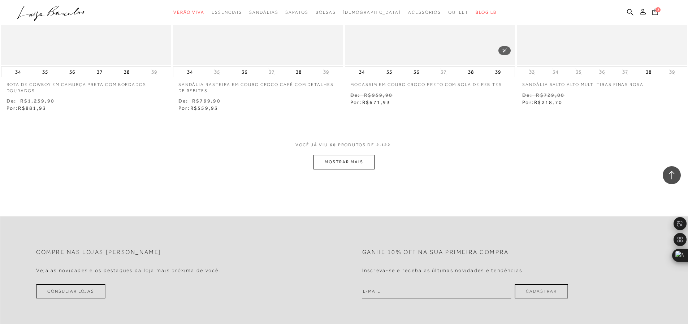
scroll to position [4586, 0]
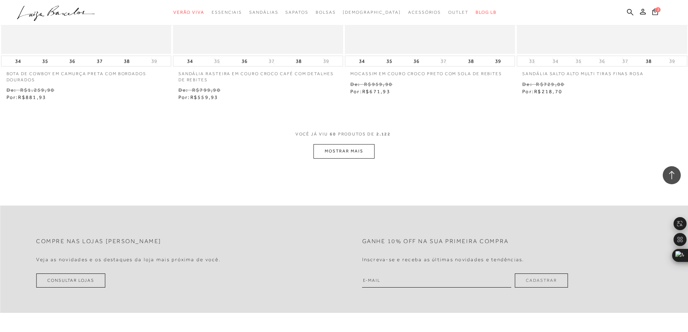
click at [339, 147] on button "MOSTRAR MAIS" at bounding box center [343, 151] width 61 height 14
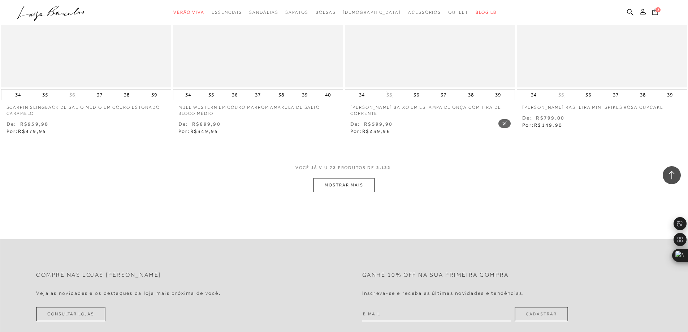
scroll to position [5489, 0]
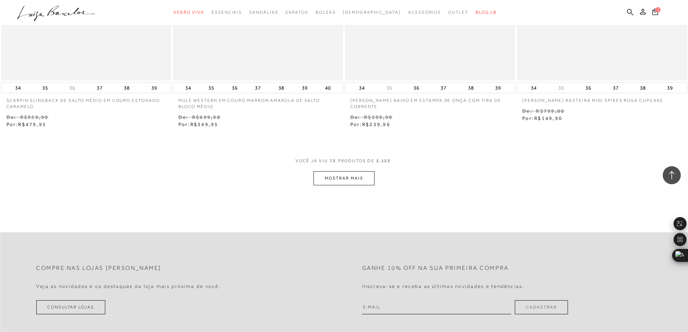
click at [336, 180] on button "MOSTRAR MAIS" at bounding box center [343, 178] width 61 height 14
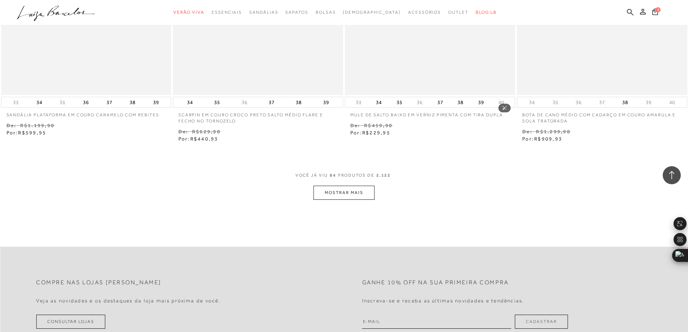
scroll to position [6428, 0]
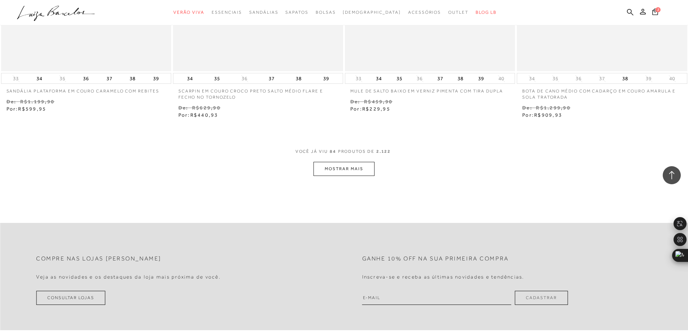
click at [347, 169] on button "MOSTRAR MAIS" at bounding box center [343, 169] width 61 height 14
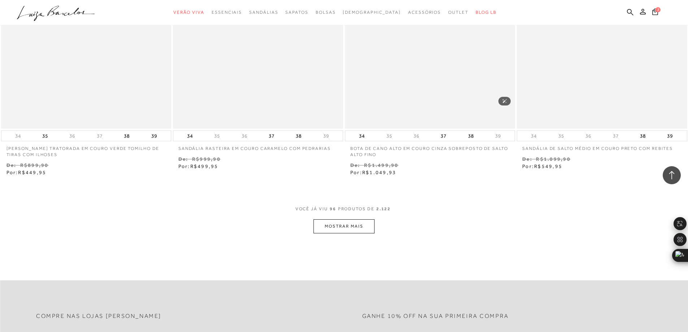
scroll to position [7331, 0]
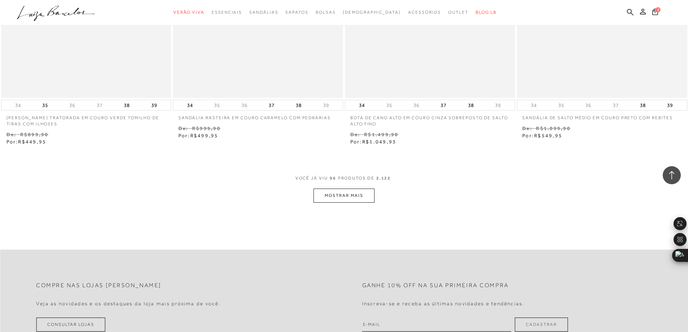
click at [326, 190] on button "MOSTRAR MAIS" at bounding box center [343, 196] width 61 height 14
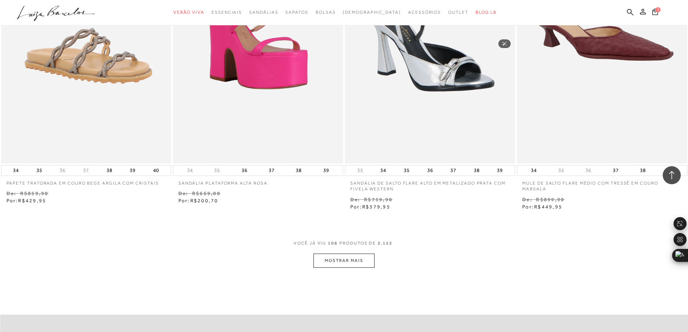
scroll to position [8342, 0]
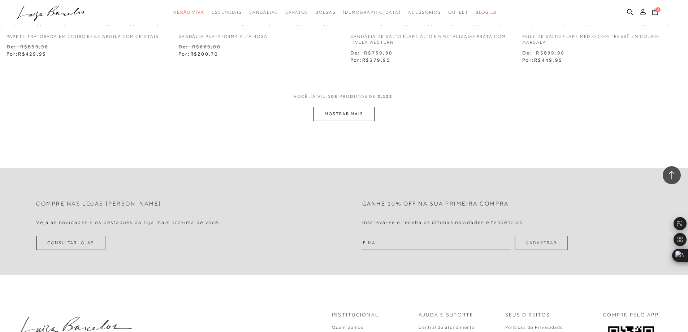
click at [327, 115] on button "MOSTRAR MAIS" at bounding box center [343, 114] width 61 height 14
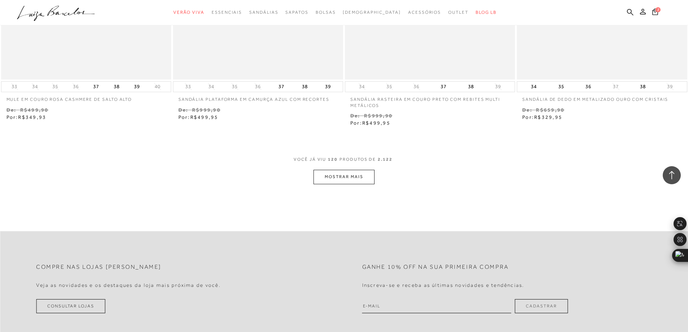
scroll to position [9245, 0]
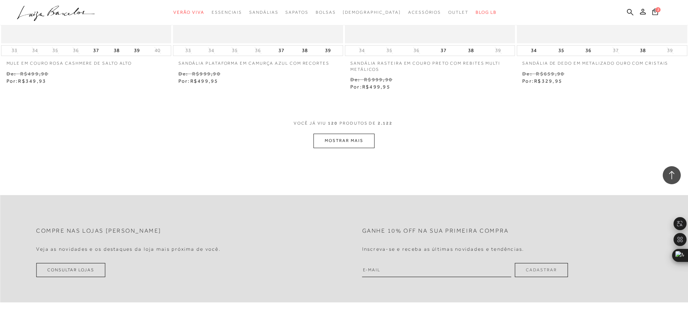
click at [358, 138] on button "MOSTRAR MAIS" at bounding box center [343, 141] width 61 height 14
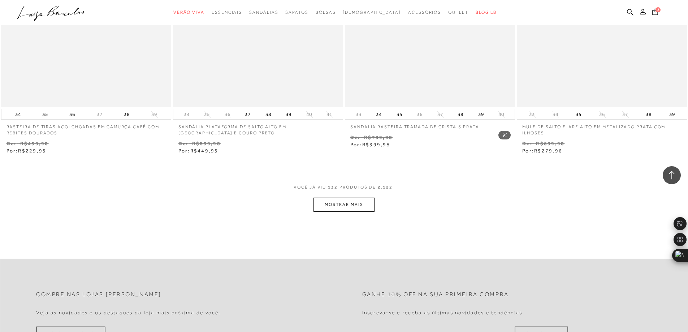
scroll to position [10111, 0]
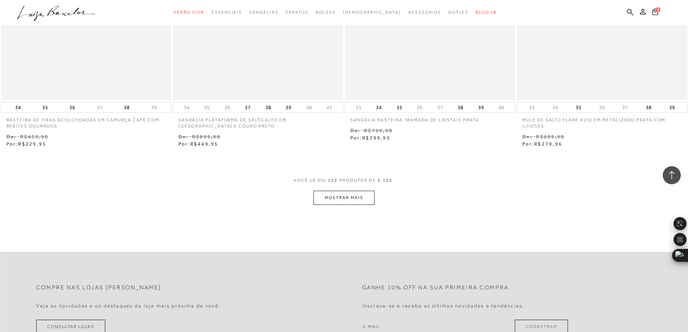
click at [361, 196] on button "MOSTRAR MAIS" at bounding box center [343, 198] width 61 height 14
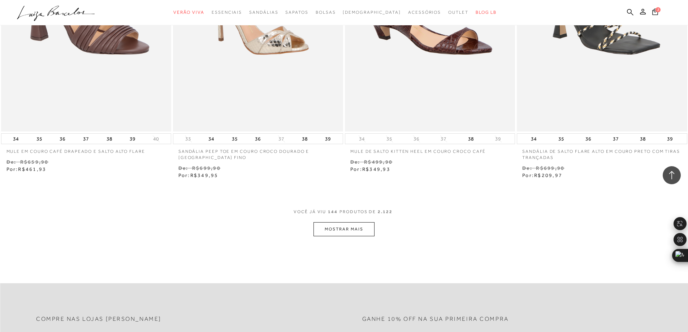
scroll to position [11014, 0]
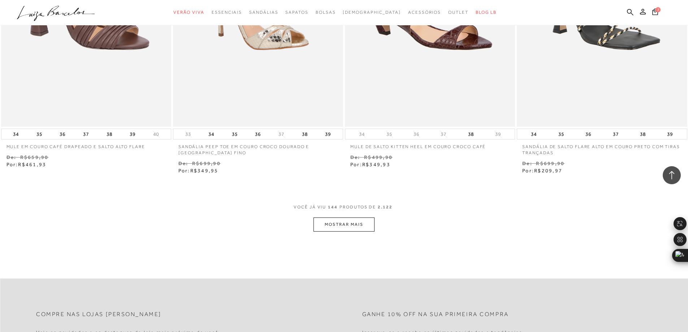
click at [344, 226] on button "MOSTRAR MAIS" at bounding box center [343, 224] width 61 height 14
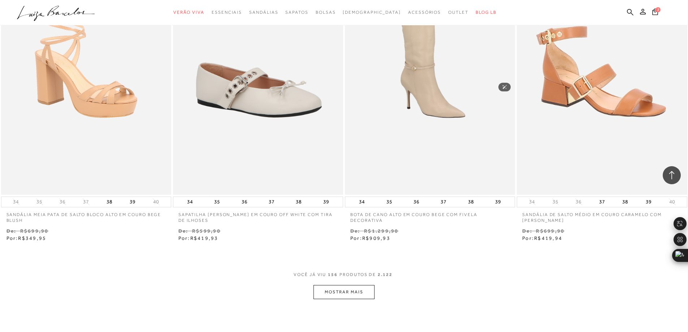
scroll to position [12025, 0]
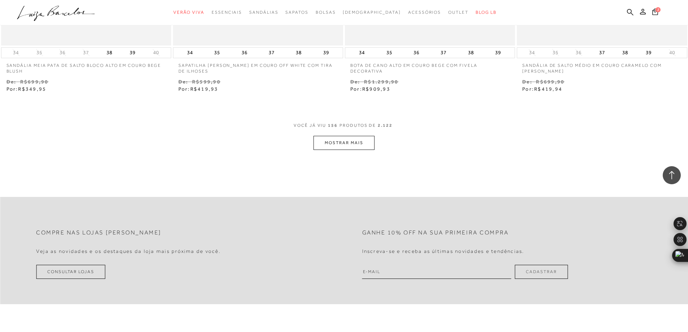
click at [366, 142] on button "MOSTRAR MAIS" at bounding box center [343, 143] width 61 height 14
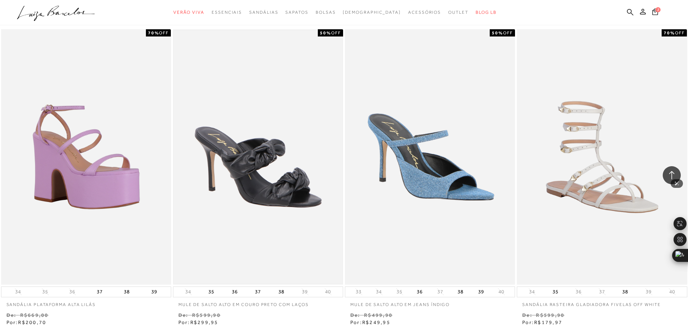
scroll to position [12820, 0]
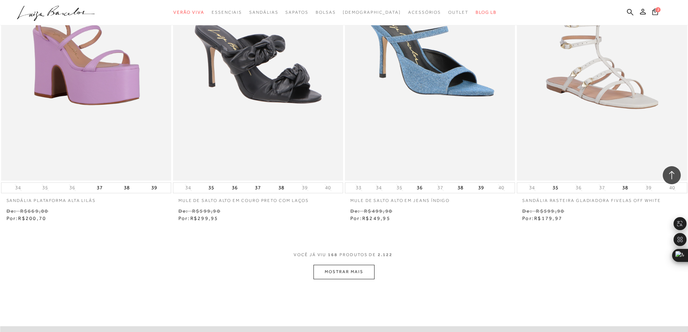
click at [353, 273] on button "MOSTRAR MAIS" at bounding box center [343, 272] width 61 height 14
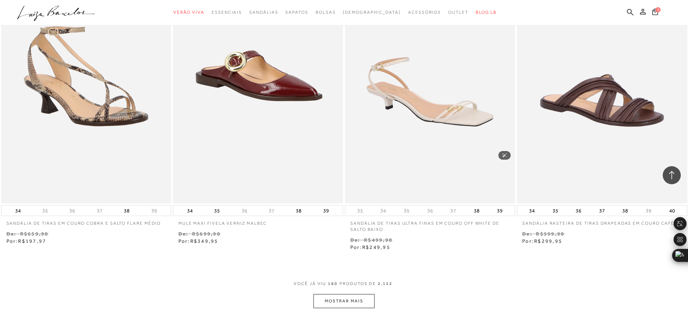
scroll to position [13758, 0]
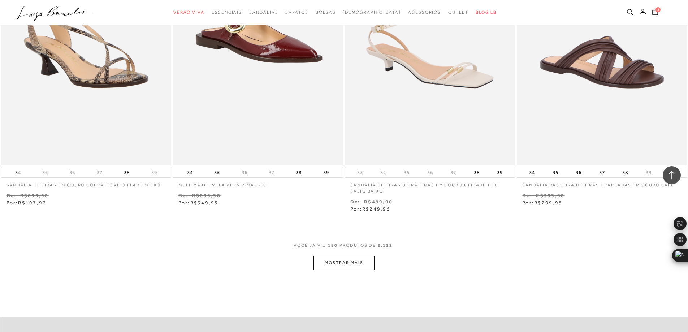
click at [358, 262] on button "MOSTRAR MAIS" at bounding box center [343, 263] width 61 height 14
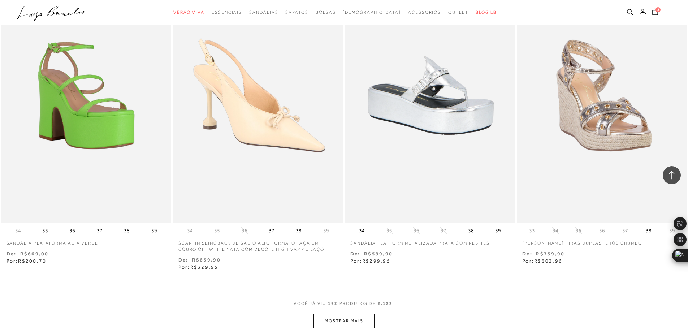
scroll to position [14842, 0]
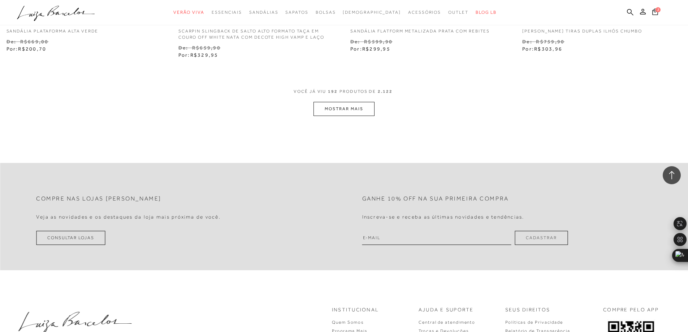
click at [357, 109] on button "MOSTRAR MAIS" at bounding box center [343, 109] width 61 height 14
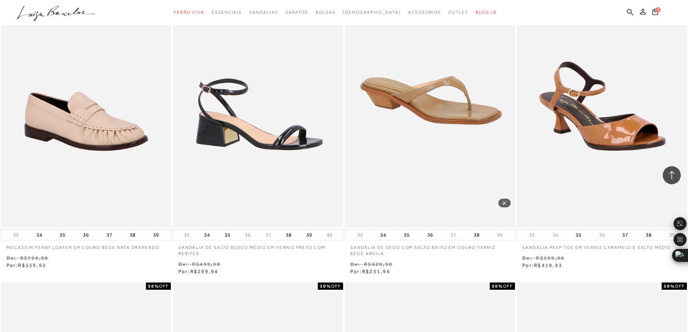
scroll to position [14950, 0]
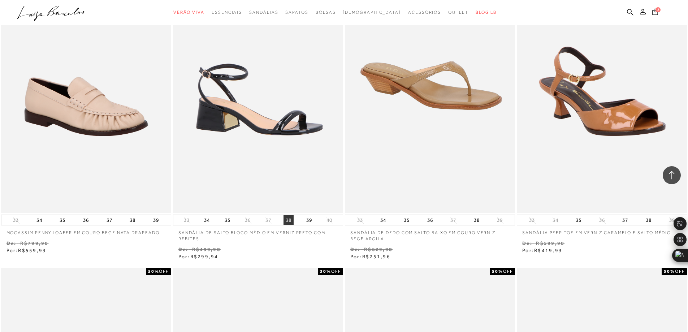
click at [289, 219] on button "38" at bounding box center [288, 220] width 10 height 10
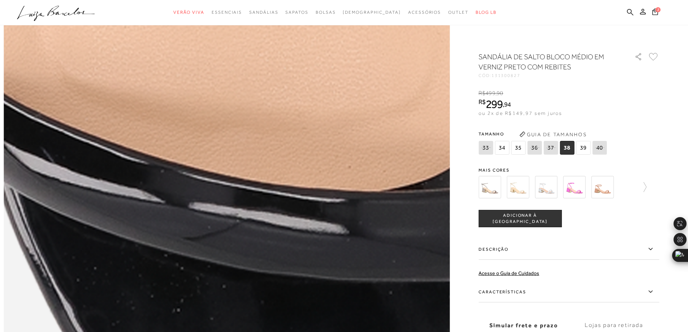
scroll to position [867, 0]
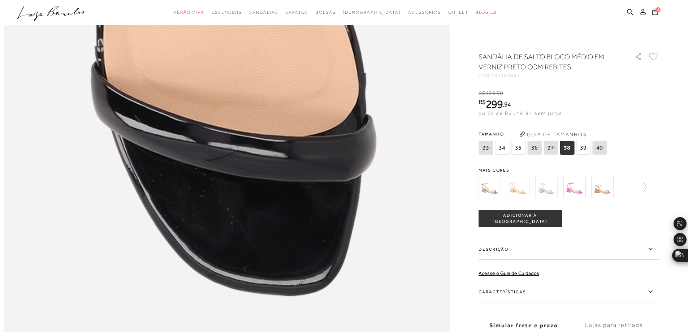
click at [515, 224] on button "ADICIONAR À SACOLA" at bounding box center [519, 218] width 83 height 17
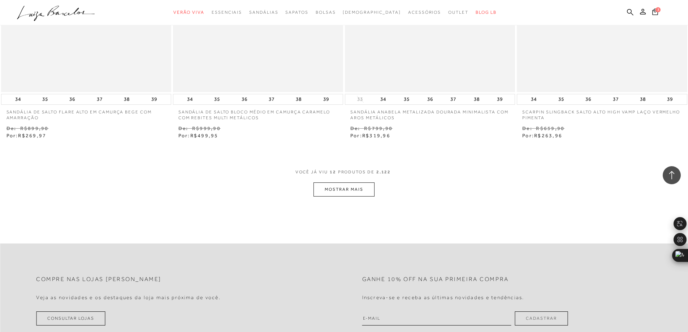
scroll to position [848, 0]
click at [345, 189] on button "MOSTRAR MAIS" at bounding box center [343, 190] width 61 height 14
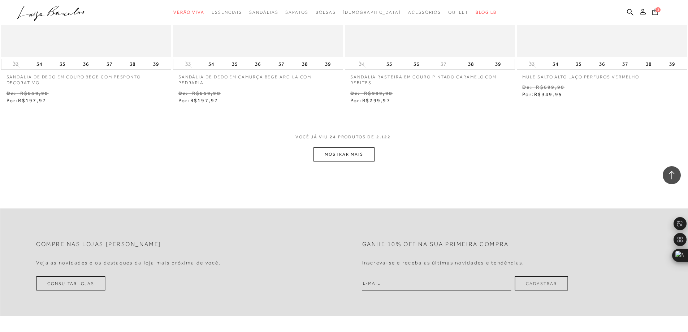
scroll to position [1859, 0]
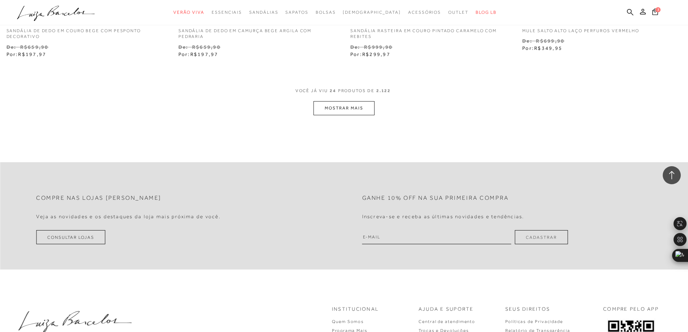
click at [364, 106] on button "MOSTRAR MAIS" at bounding box center [343, 108] width 61 height 14
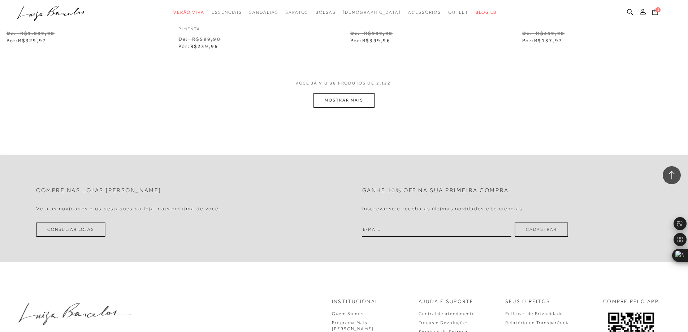
scroll to position [2798, 0]
click at [347, 96] on button "MOSTRAR MAIS" at bounding box center [343, 99] width 61 height 14
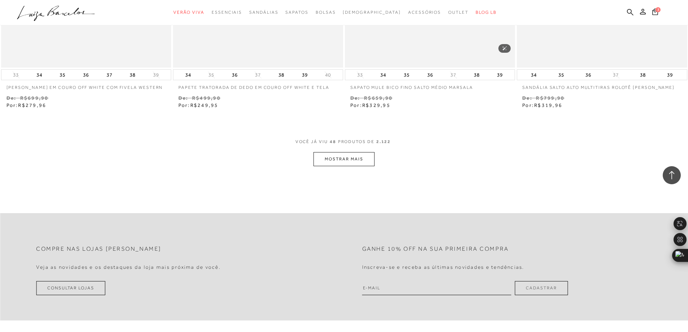
scroll to position [3664, 0]
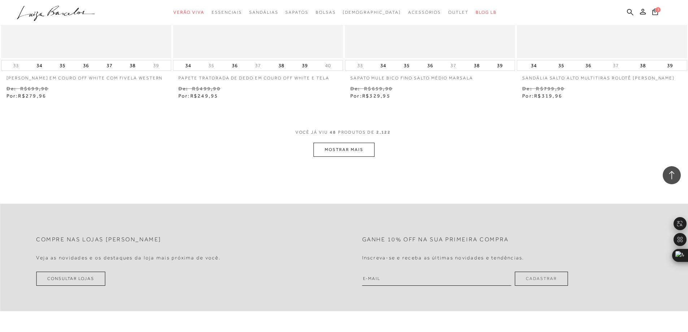
click at [361, 149] on button "MOSTRAR MAIS" at bounding box center [343, 150] width 61 height 14
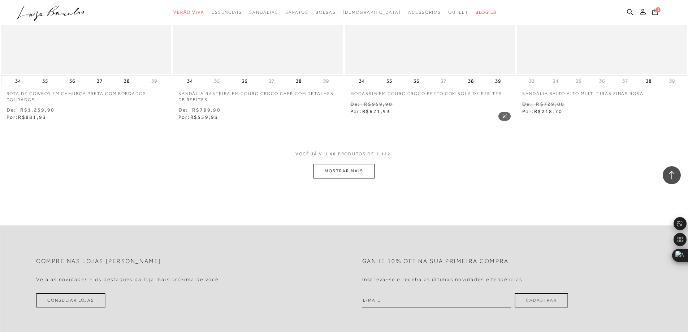
scroll to position [4567, 0]
click at [358, 166] on button "MOSTRAR MAIS" at bounding box center [343, 170] width 61 height 14
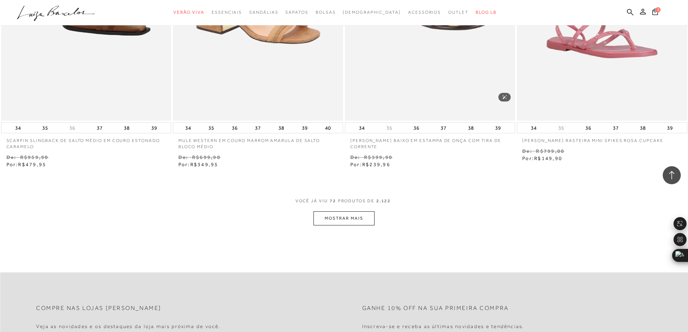
scroll to position [5470, 0]
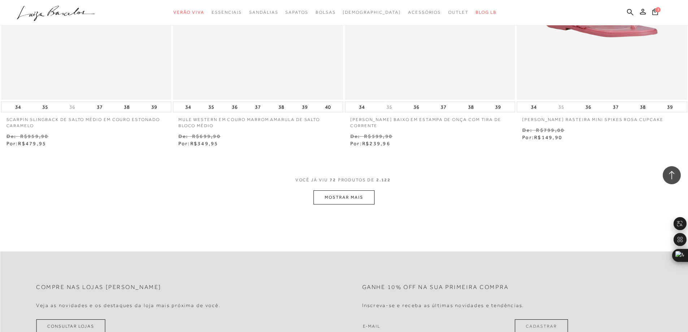
click at [354, 189] on div "VOCê JÁ VIU 72 PRODUTOS DE 2.122" at bounding box center [344, 183] width 98 height 13
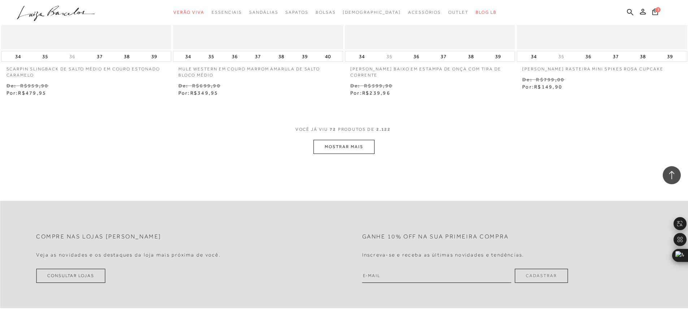
scroll to position [5542, 0]
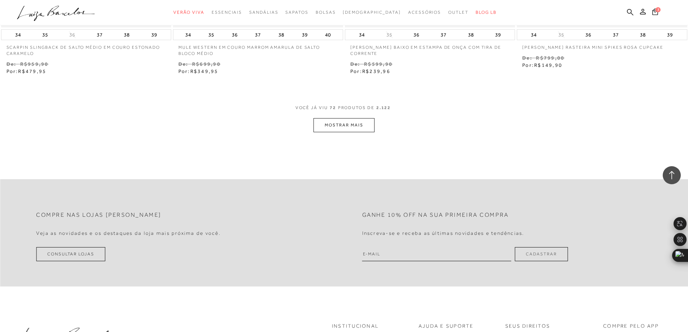
click at [343, 127] on button "MOSTRAR MAIS" at bounding box center [343, 125] width 61 height 14
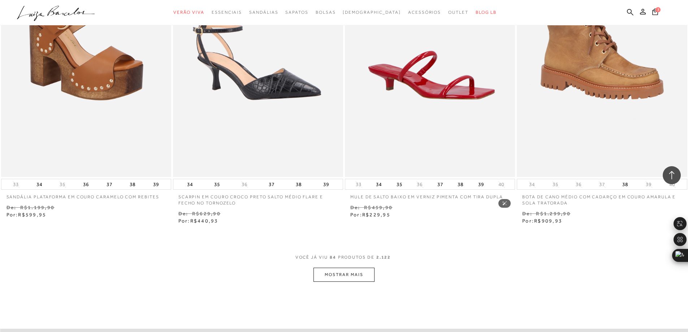
scroll to position [6336, 0]
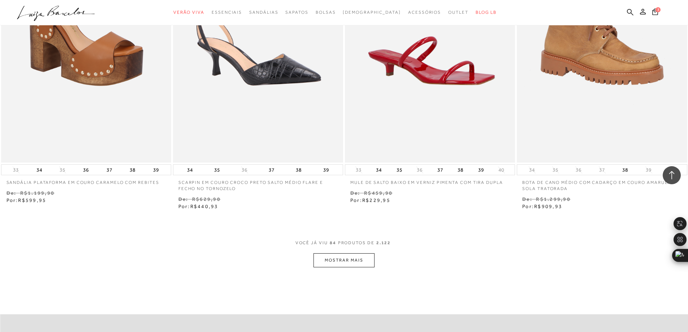
click at [342, 259] on button "MOSTRAR MAIS" at bounding box center [343, 260] width 61 height 14
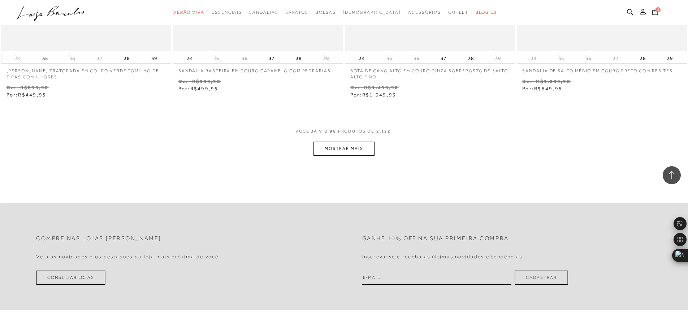
scroll to position [7384, 0]
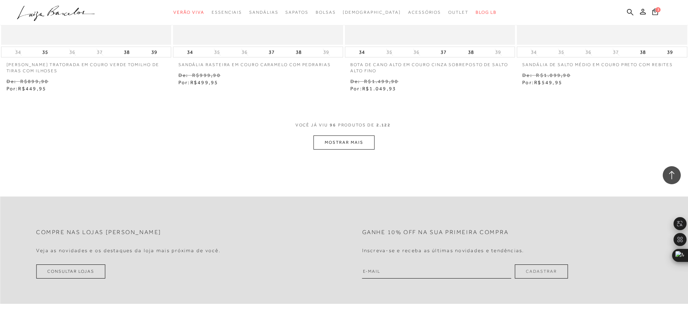
click at [330, 146] on button "MOSTRAR MAIS" at bounding box center [343, 142] width 61 height 14
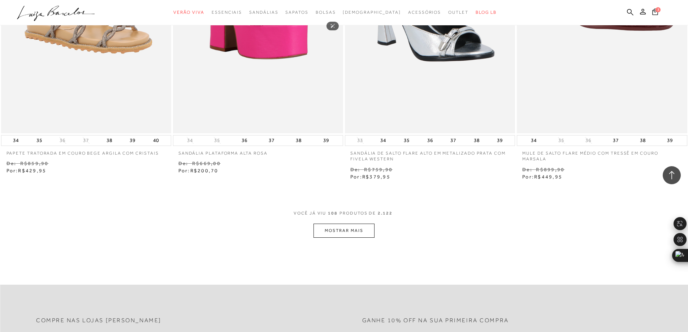
scroll to position [8323, 0]
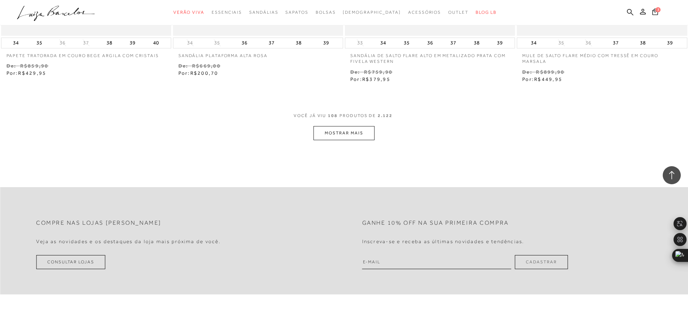
click at [334, 136] on button "MOSTRAR MAIS" at bounding box center [343, 133] width 61 height 14
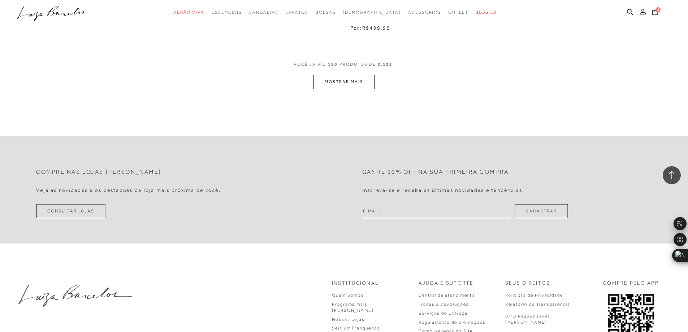
scroll to position [9334, 0]
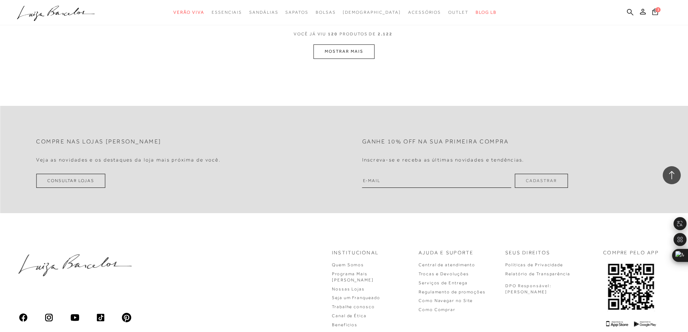
click at [339, 54] on button "MOSTRAR MAIS" at bounding box center [343, 51] width 61 height 14
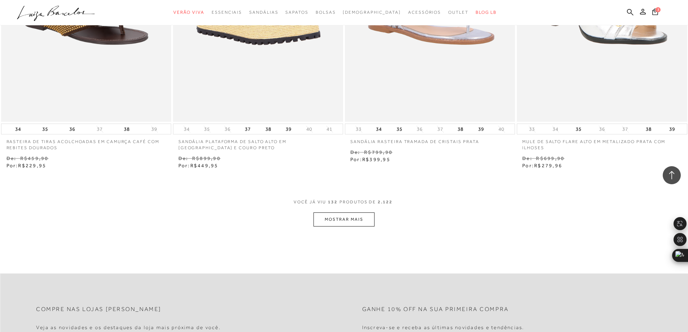
scroll to position [10092, 0]
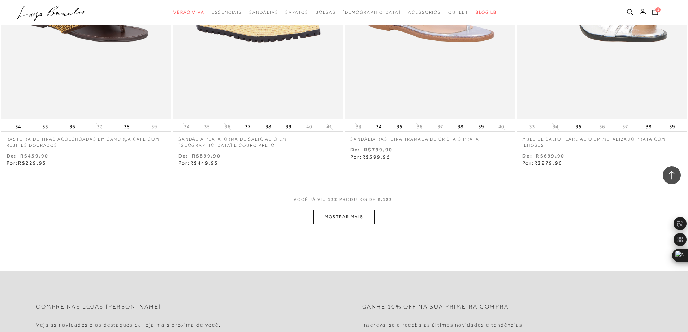
click at [327, 217] on button "MOSTRAR MAIS" at bounding box center [343, 217] width 61 height 14
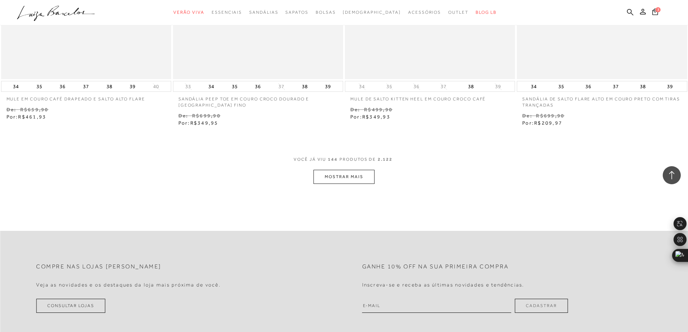
scroll to position [11067, 0]
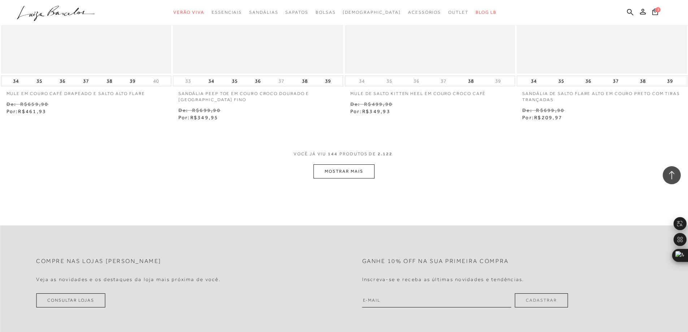
click at [347, 174] on button "MOSTRAR MAIS" at bounding box center [343, 171] width 61 height 14
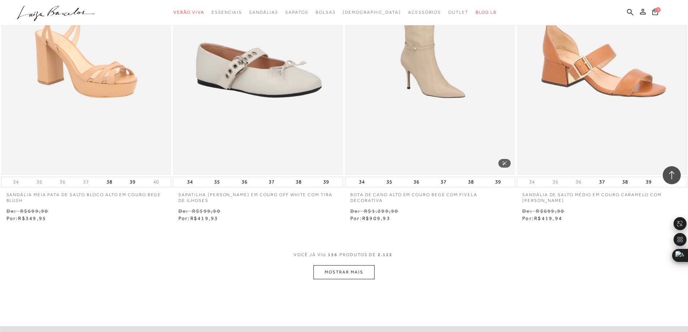
scroll to position [11898, 0]
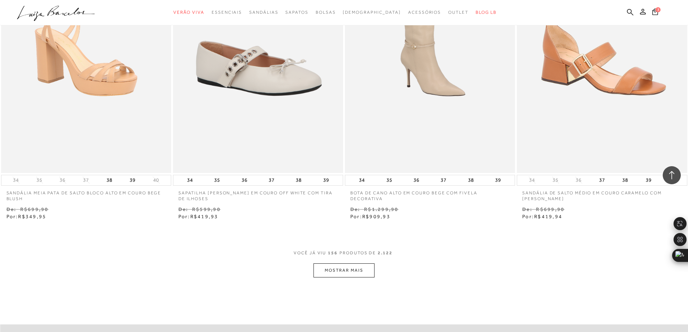
click at [351, 269] on button "MOSTRAR MAIS" at bounding box center [343, 270] width 61 height 14
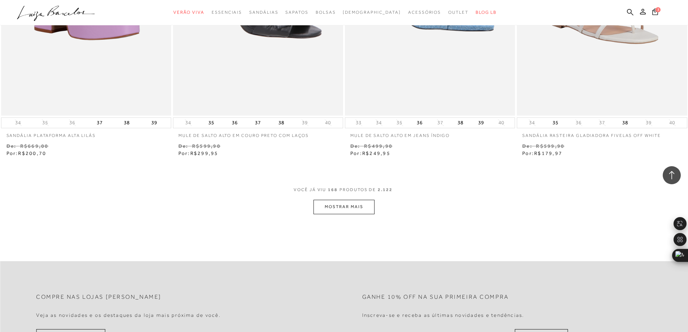
scroll to position [12909, 0]
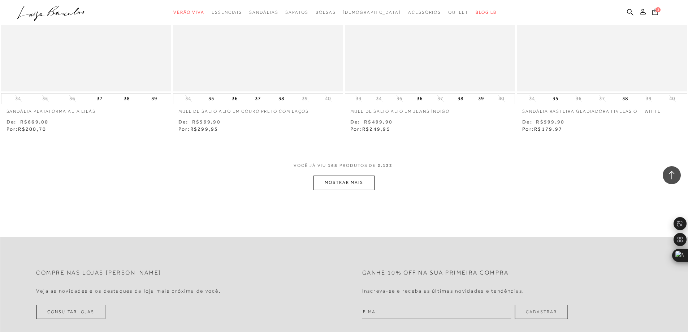
click at [339, 186] on button "MOSTRAR MAIS" at bounding box center [343, 183] width 61 height 14
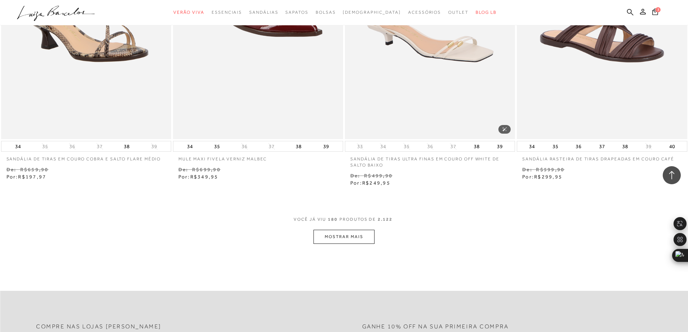
scroll to position [13812, 0]
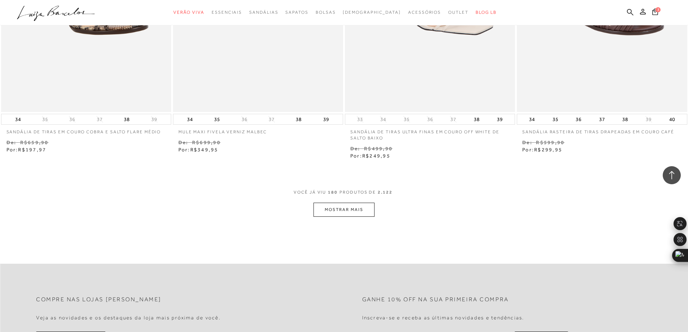
click at [343, 208] on button "MOSTRAR MAIS" at bounding box center [343, 210] width 61 height 14
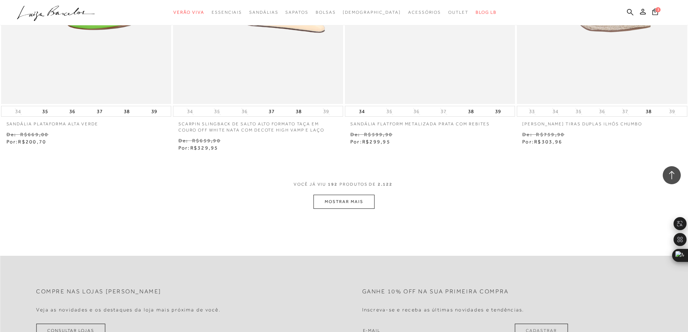
scroll to position [14787, 0]
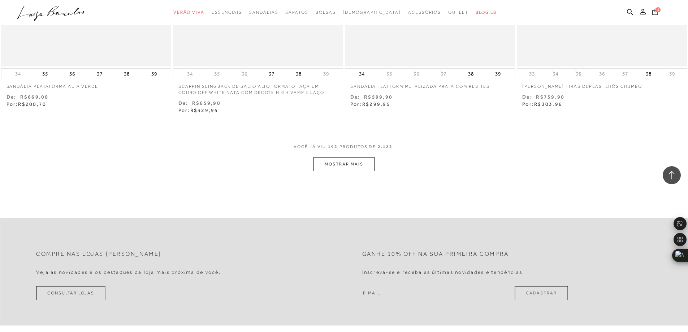
click at [361, 168] on button "MOSTRAR MAIS" at bounding box center [343, 164] width 61 height 14
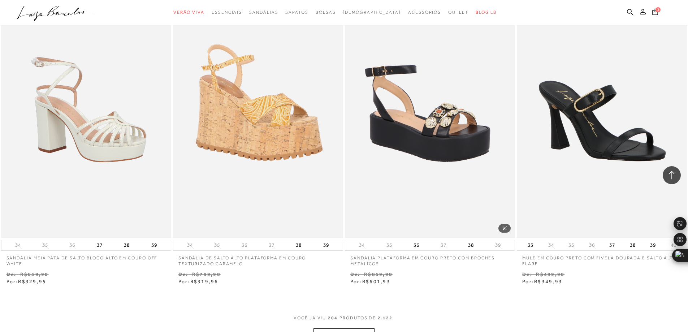
scroll to position [15689, 0]
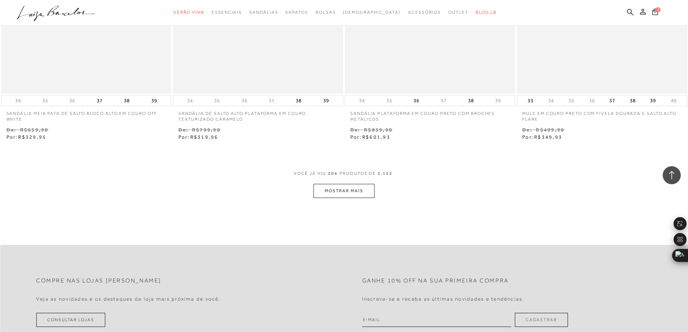
click at [331, 192] on button "MOSTRAR MAIS" at bounding box center [343, 191] width 61 height 14
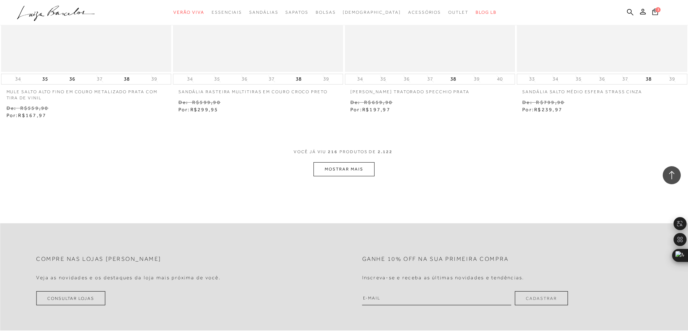
scroll to position [16664, 0]
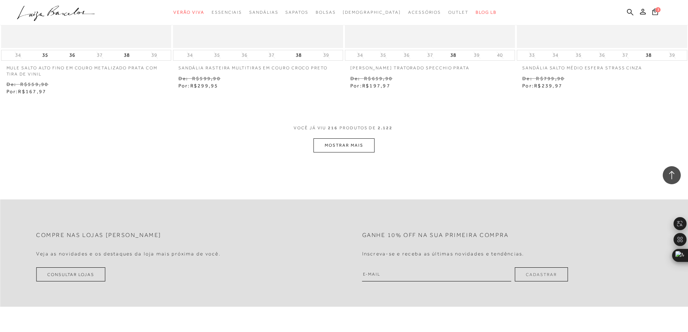
click at [353, 148] on button "MOSTRAR MAIS" at bounding box center [343, 145] width 61 height 14
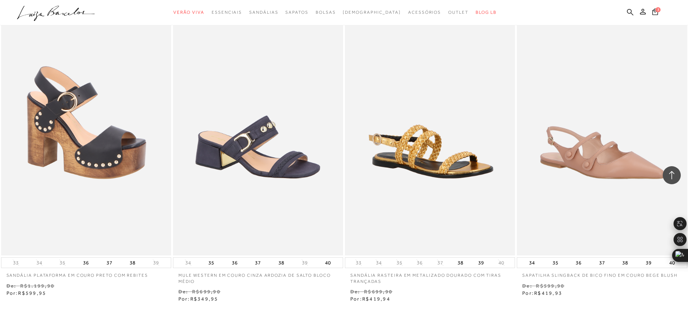
scroll to position [17495, 0]
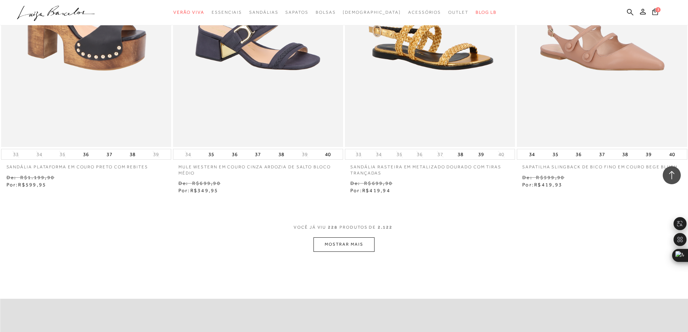
click at [358, 241] on button "MOSTRAR MAIS" at bounding box center [343, 244] width 61 height 14
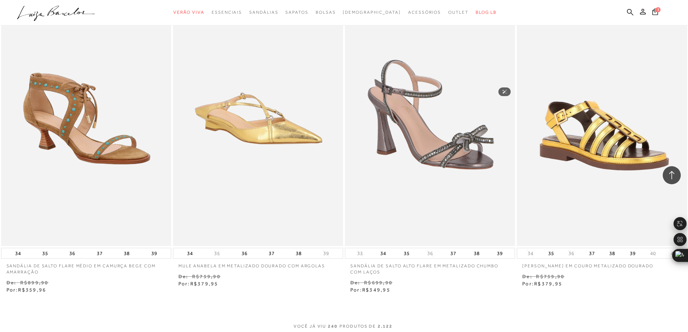
scroll to position [18470, 0]
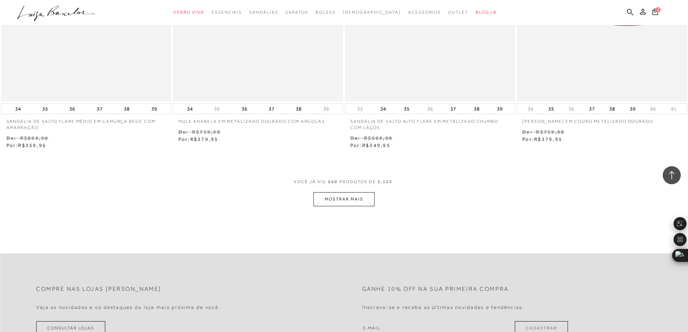
click at [343, 200] on button "MOSTRAR MAIS" at bounding box center [343, 199] width 61 height 14
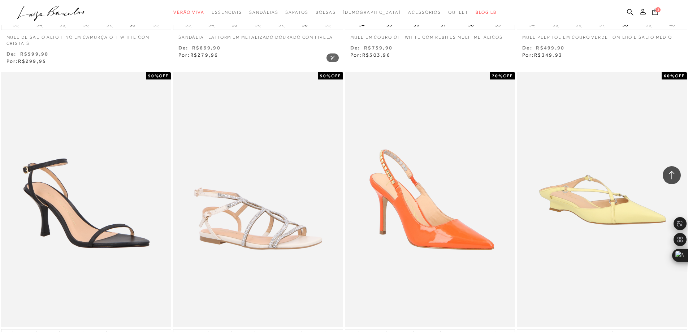
scroll to position [19445, 0]
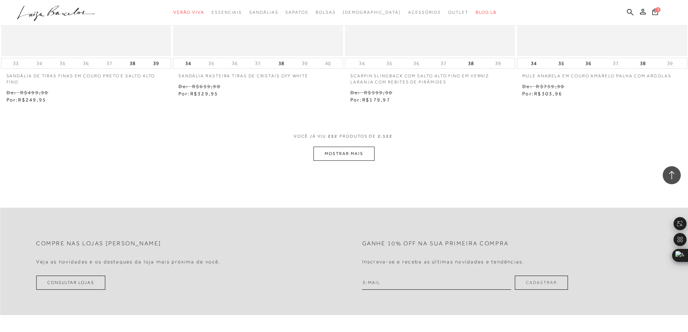
click at [346, 154] on button "MOSTRAR MAIS" at bounding box center [343, 154] width 61 height 14
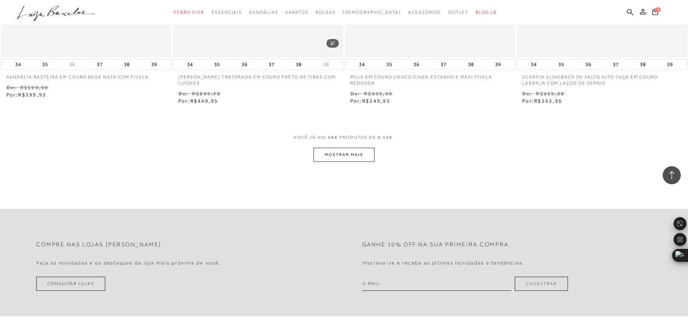
scroll to position [20384, 0]
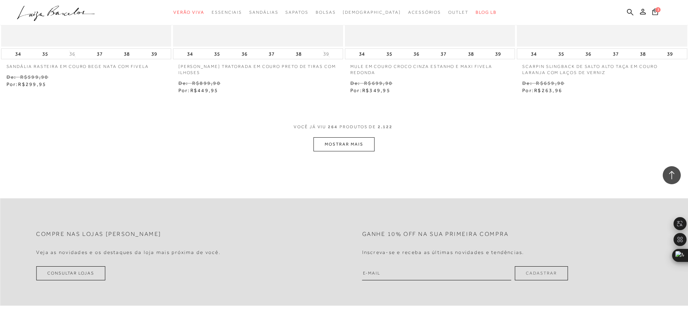
click at [339, 141] on button "MOSTRAR MAIS" at bounding box center [343, 144] width 61 height 14
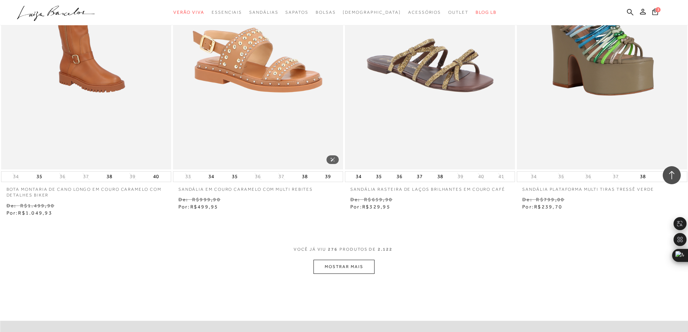
scroll to position [21214, 0]
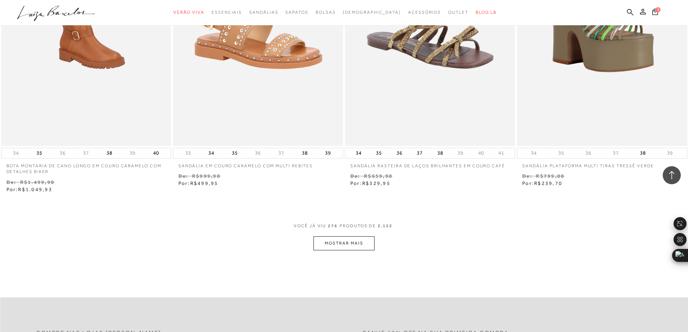
click at [338, 241] on button "MOSTRAR MAIS" at bounding box center [343, 243] width 61 height 14
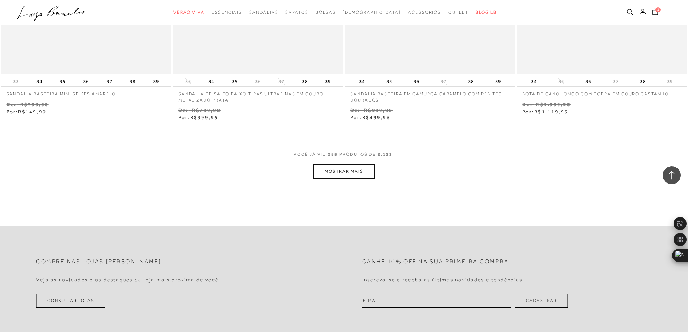
scroll to position [22189, 0]
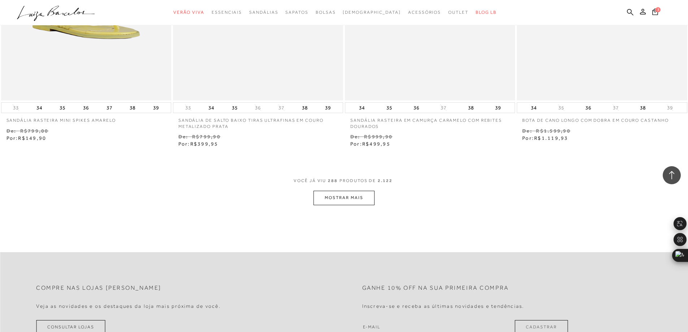
click at [360, 194] on button "MOSTRAR MAIS" at bounding box center [343, 198] width 61 height 14
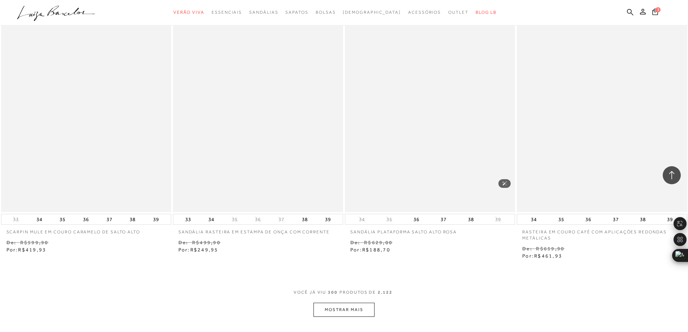
scroll to position [23020, 0]
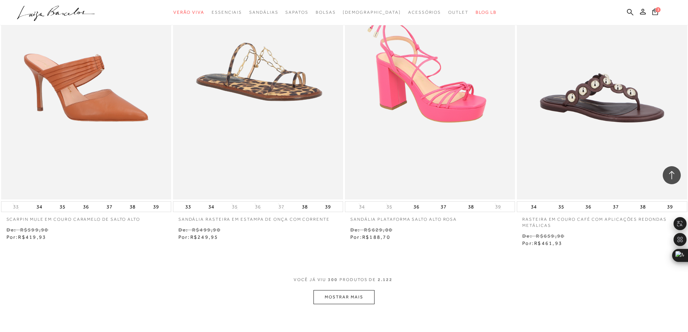
click at [342, 290] on button "MOSTRAR MAIS" at bounding box center [343, 297] width 61 height 14
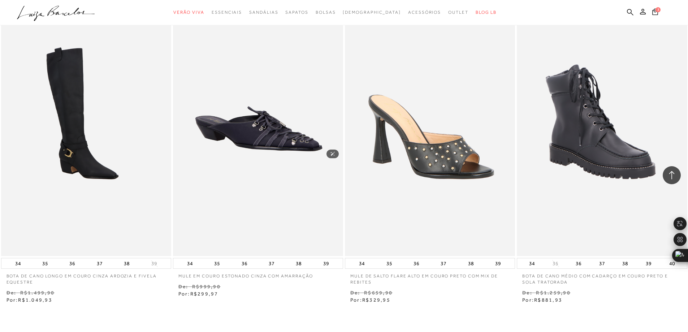
scroll to position [23995, 0]
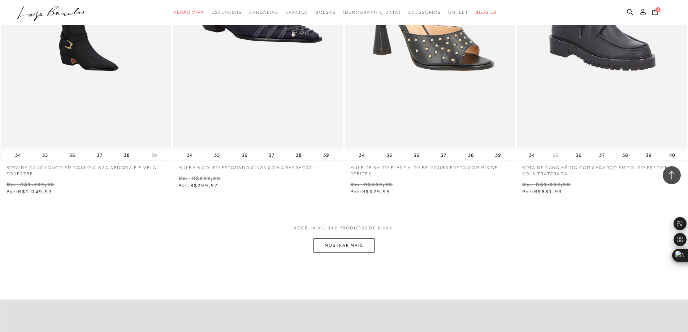
click at [339, 240] on button "MOSTRAR MAIS" at bounding box center [343, 245] width 61 height 14
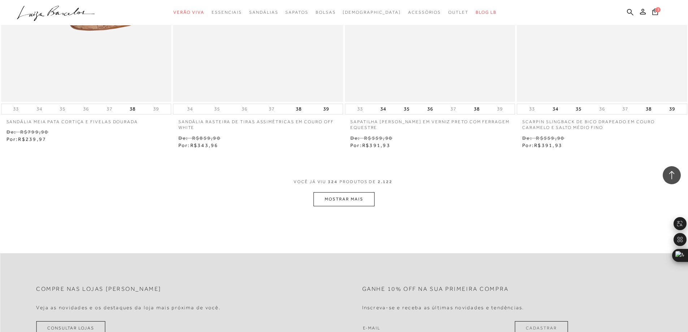
scroll to position [25006, 0]
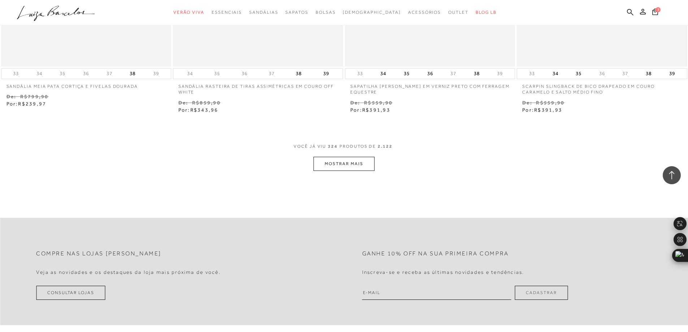
click at [353, 157] on button "MOSTRAR MAIS" at bounding box center [343, 164] width 61 height 14
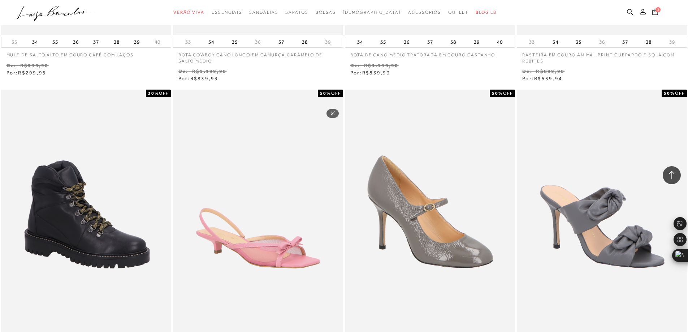
scroll to position [25873, 0]
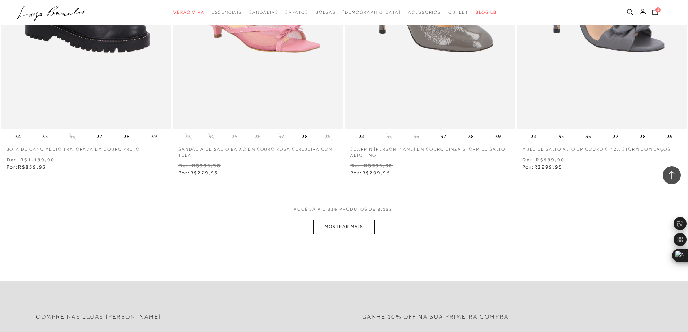
click at [348, 220] on button "MOSTRAR MAIS" at bounding box center [343, 227] width 61 height 14
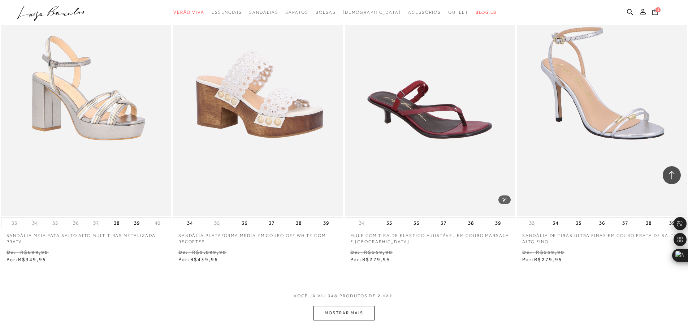
scroll to position [26897, 0]
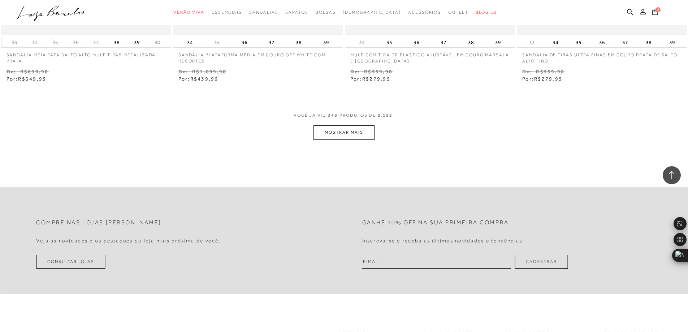
click at [345, 131] on button "MOSTRAR MAIS" at bounding box center [343, 132] width 61 height 14
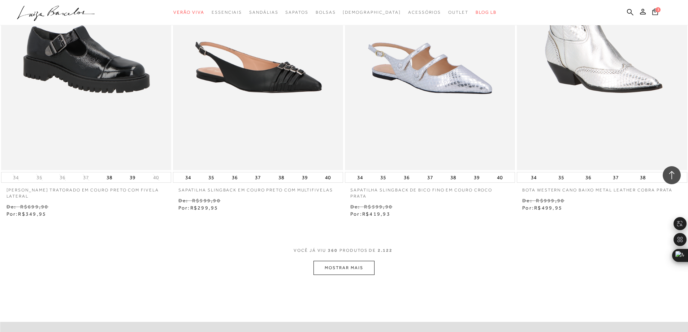
scroll to position [27727, 0]
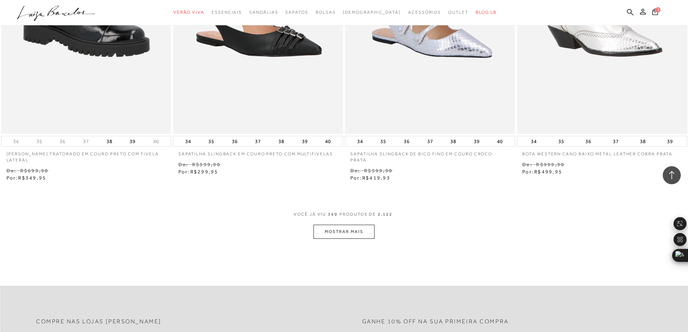
click at [347, 225] on button "MOSTRAR MAIS" at bounding box center [343, 232] width 61 height 14
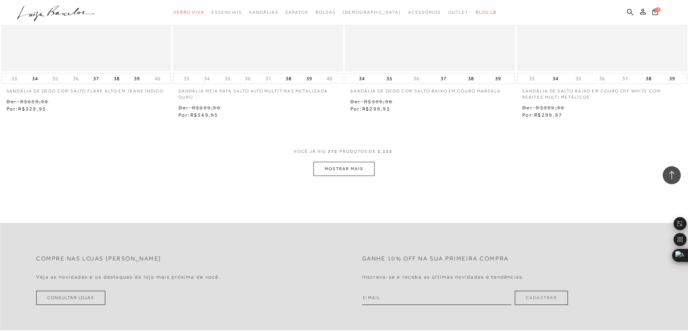
scroll to position [28666, 0]
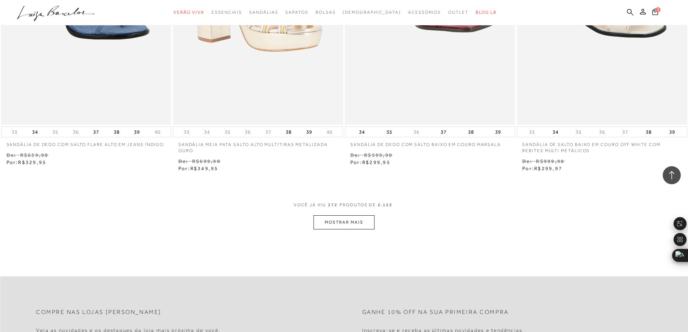
click at [365, 215] on button "MOSTRAR MAIS" at bounding box center [343, 222] width 61 height 14
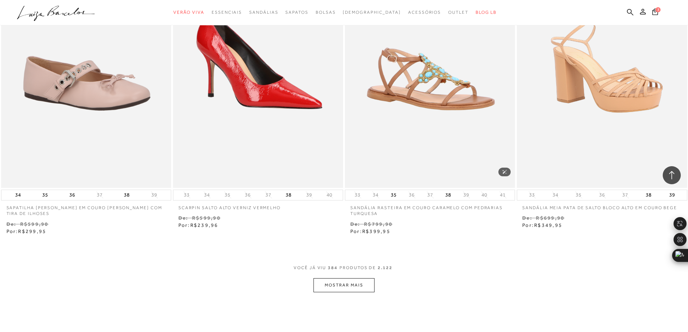
scroll to position [29622, 0]
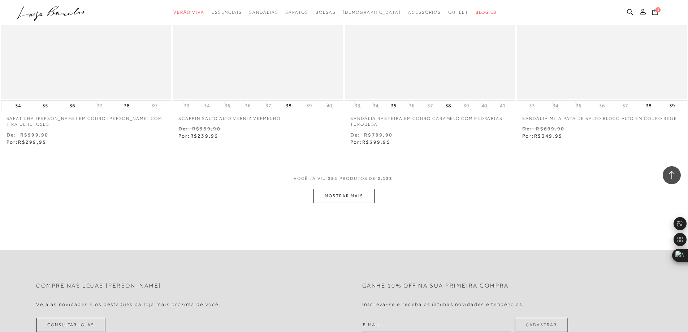
click at [345, 189] on button "MOSTRAR MAIS" at bounding box center [343, 196] width 61 height 14
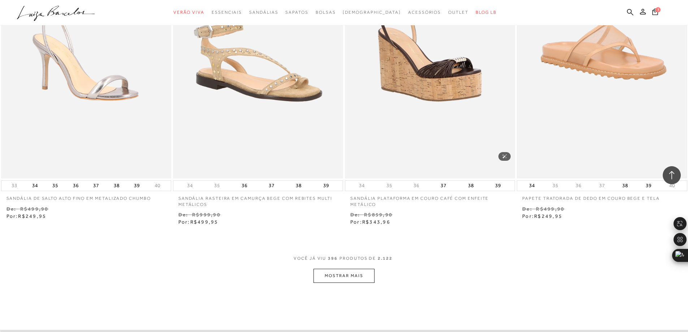
scroll to position [30435, 0]
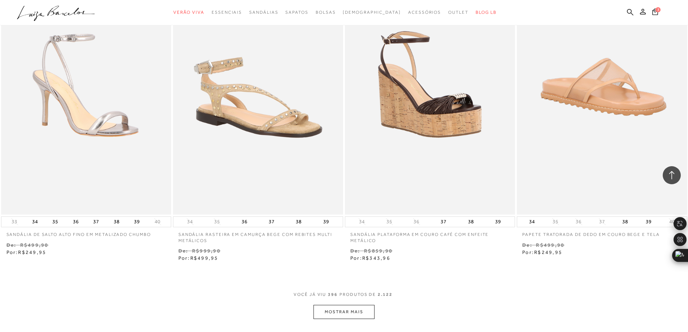
click at [360, 305] on button "MOSTRAR MAIS" at bounding box center [343, 312] width 61 height 14
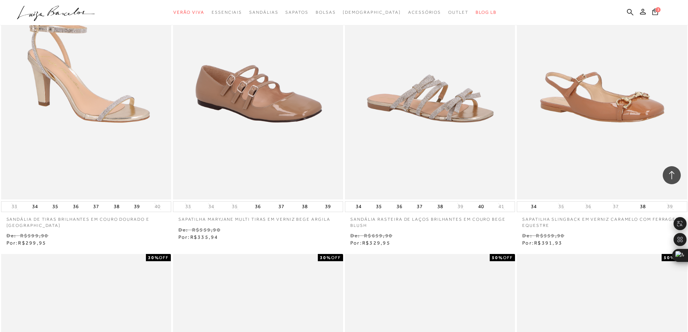
scroll to position [30919, 0]
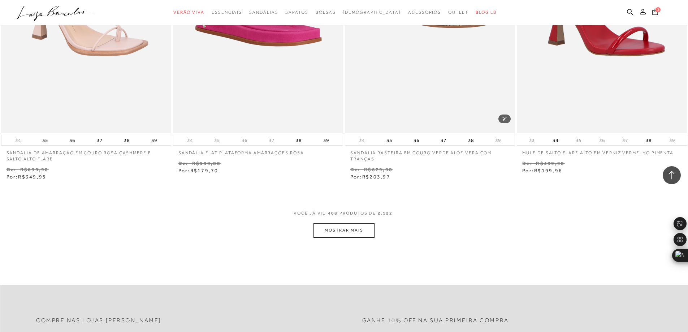
scroll to position [31483, 0]
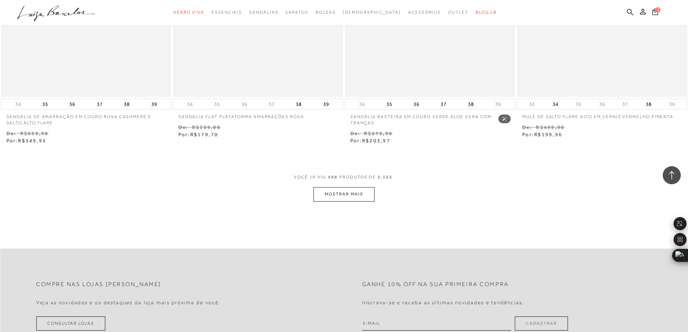
click at [356, 187] on button "MOSTRAR MAIS" at bounding box center [343, 194] width 61 height 14
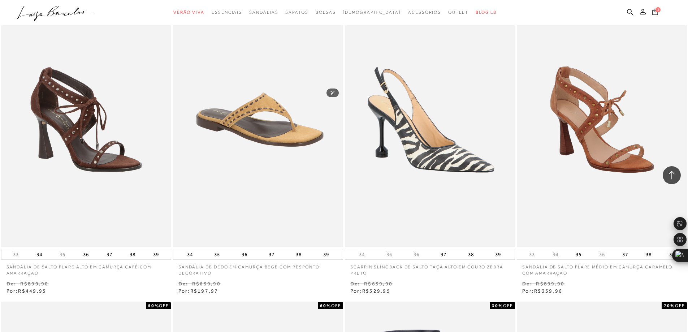
scroll to position [32422, 0]
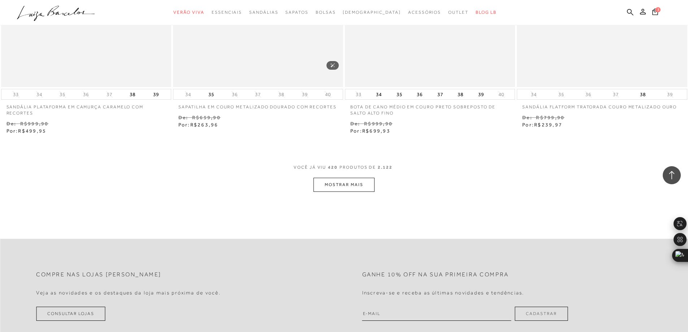
click at [345, 178] on button "MOSTRAR MAIS" at bounding box center [343, 185] width 61 height 14
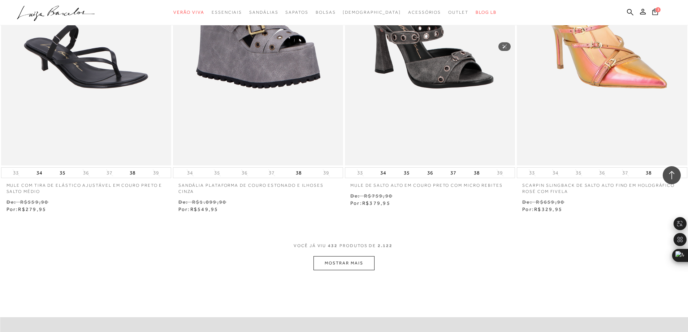
scroll to position [33397, 0]
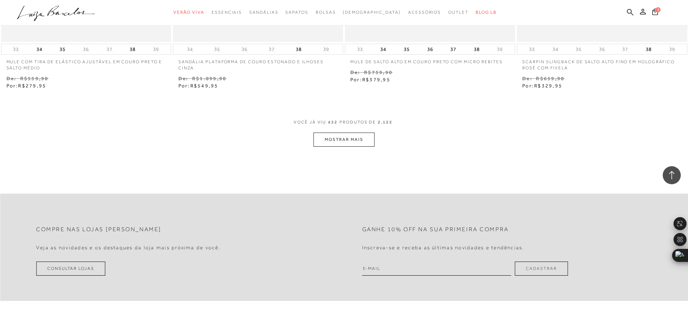
click at [337, 133] on button "MOSTRAR MAIS" at bounding box center [343, 140] width 61 height 14
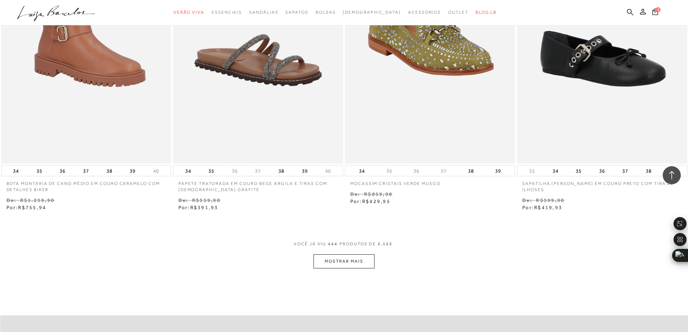
scroll to position [34182, 0]
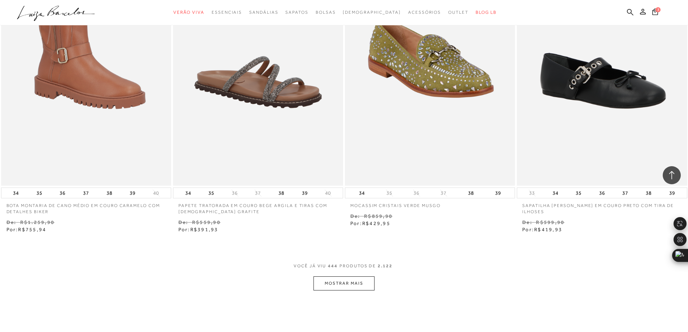
click at [363, 276] on button "MOSTRAR MAIS" at bounding box center [343, 283] width 61 height 14
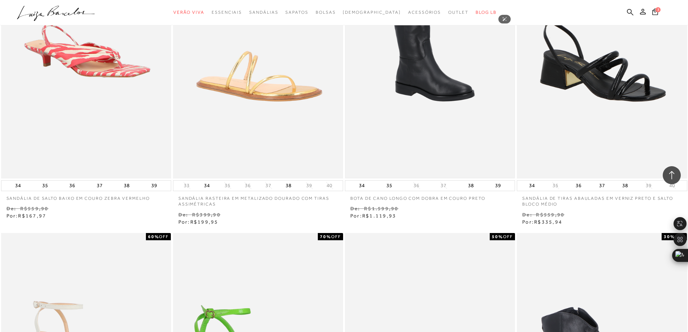
scroll to position [35157, 0]
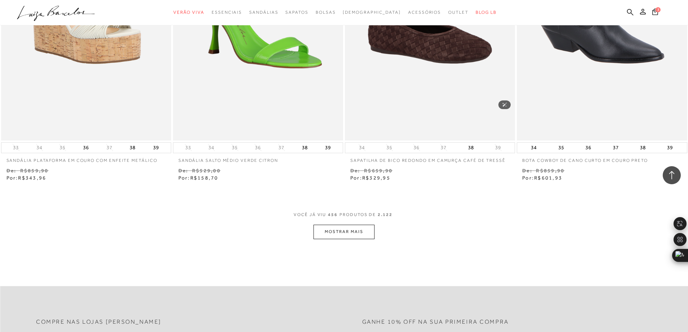
click at [338, 225] on button "MOSTRAR MAIS" at bounding box center [343, 232] width 61 height 14
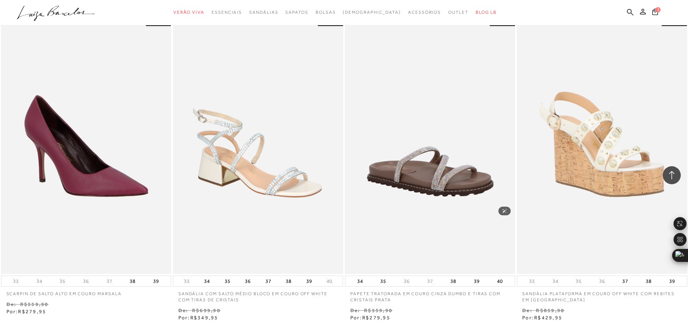
scroll to position [36109, 0]
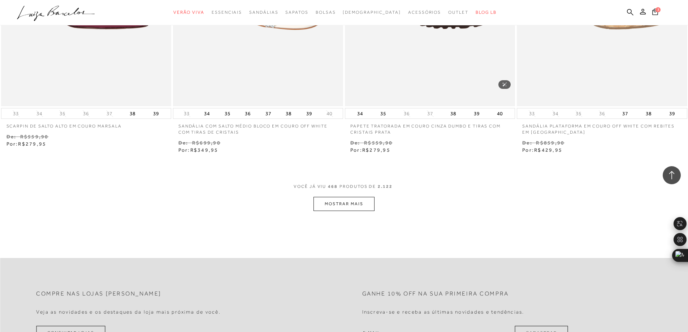
click at [350, 197] on button "MOSTRAR MAIS" at bounding box center [343, 204] width 61 height 14
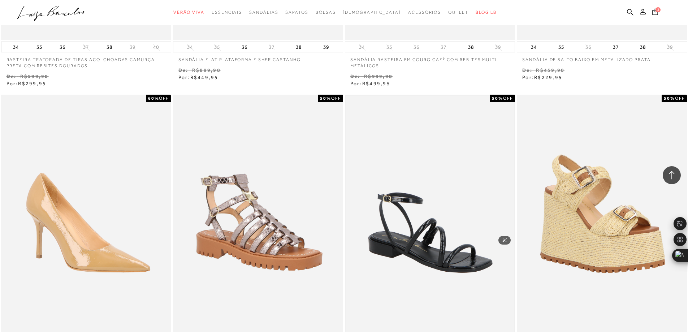
scroll to position [36903, 0]
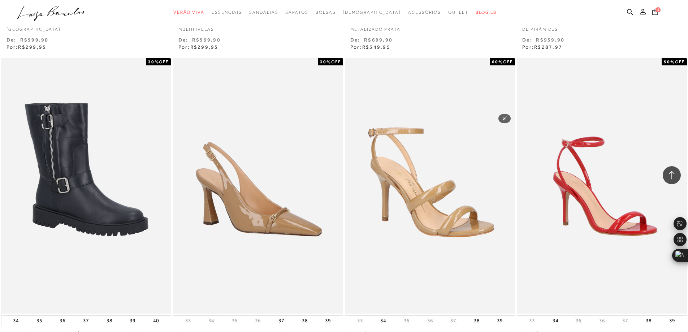
scroll to position [37978, 0]
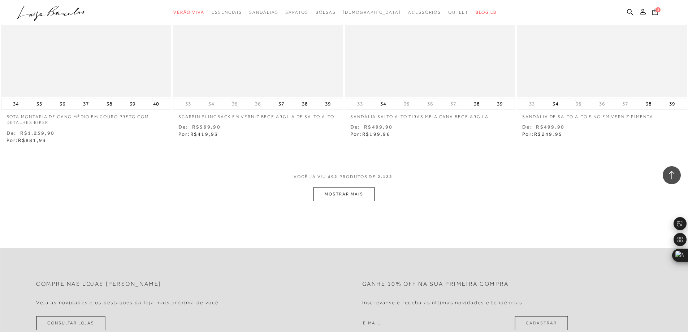
click at [352, 187] on button "MOSTRAR MAIS" at bounding box center [343, 194] width 61 height 14
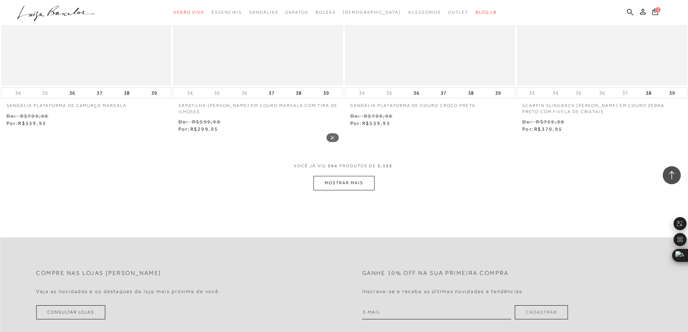
scroll to position [38953, 0]
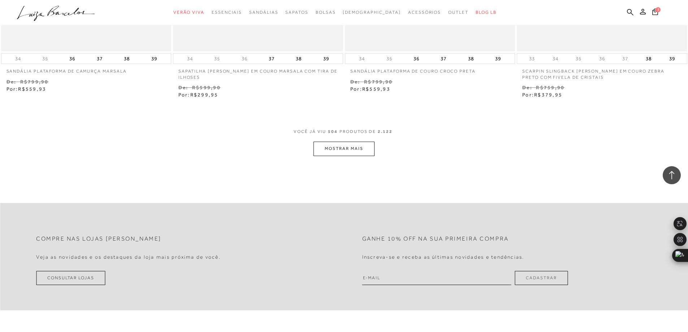
click at [343, 142] on button "MOSTRAR MAIS" at bounding box center [343, 149] width 61 height 14
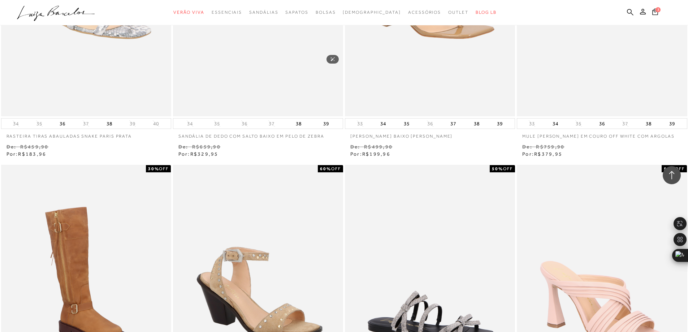
scroll to position [39846, 0]
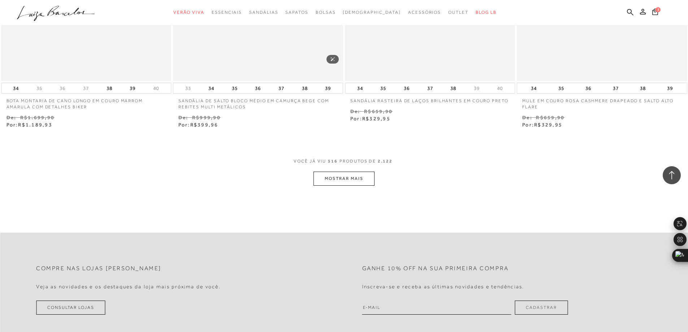
click at [346, 172] on button "MOSTRAR MAIS" at bounding box center [343, 179] width 61 height 14
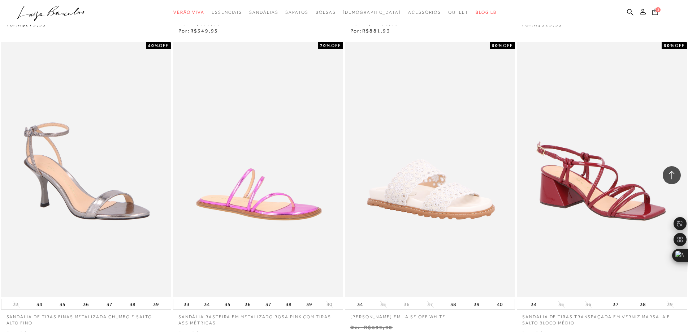
scroll to position [40813, 0]
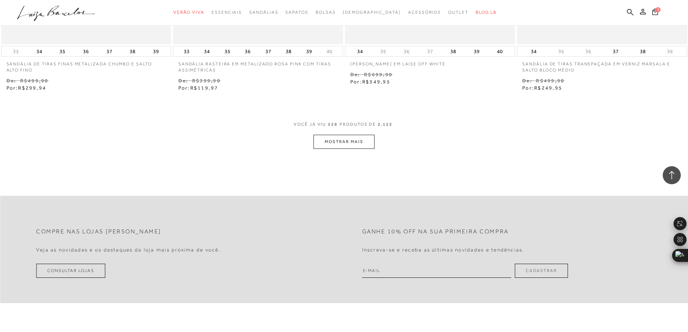
click at [341, 135] on button "MOSTRAR MAIS" at bounding box center [343, 142] width 61 height 14
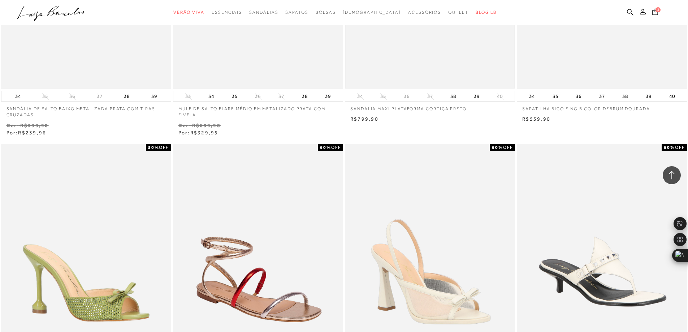
scroll to position [41499, 0]
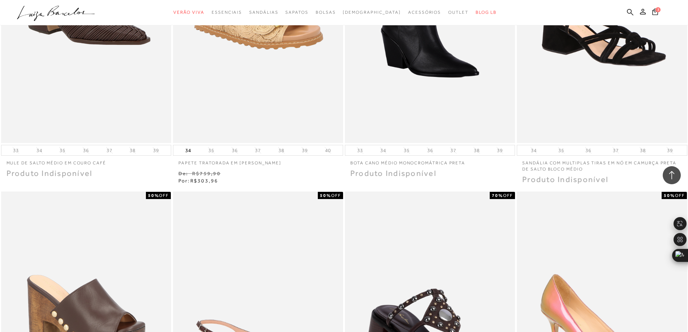
scroll to position [40354, 0]
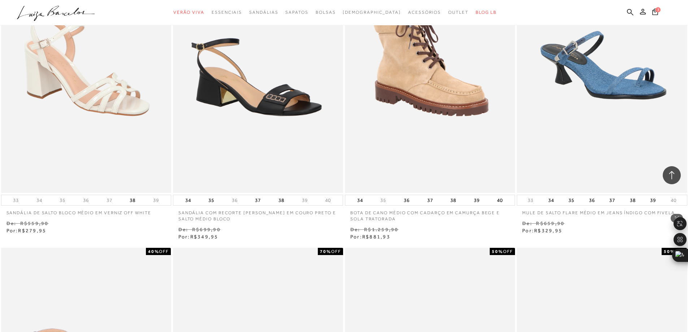
click at [675, 177] on icon at bounding box center [671, 174] width 9 height 9
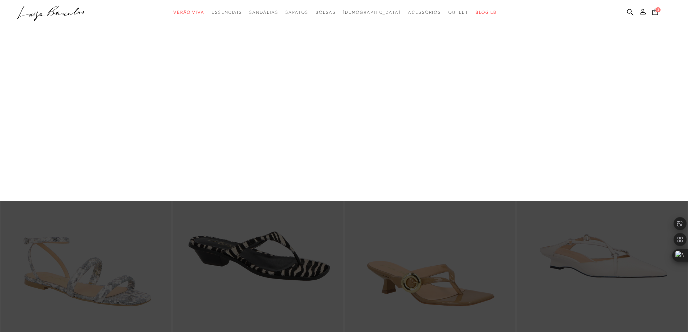
scroll to position [0, 0]
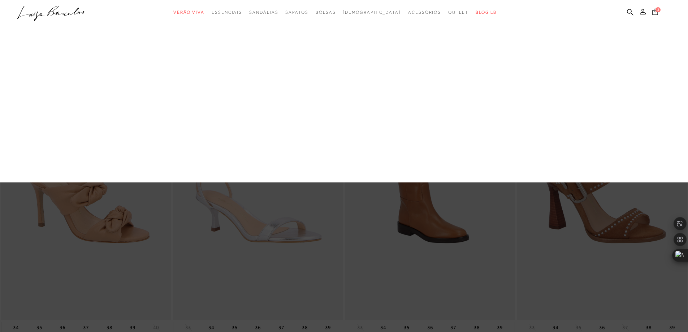
click at [0, 0] on link "Camurça" at bounding box center [0, 0] width 0 height 0
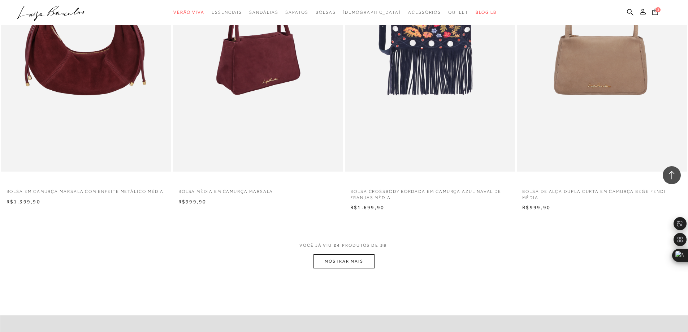
scroll to position [1625, 0]
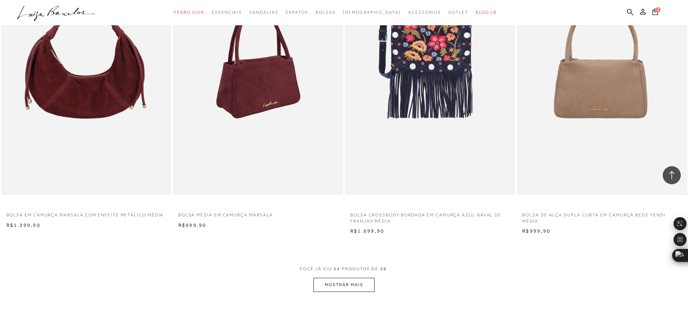
click at [358, 281] on button "MOSTRAR MAIS" at bounding box center [343, 285] width 61 height 14
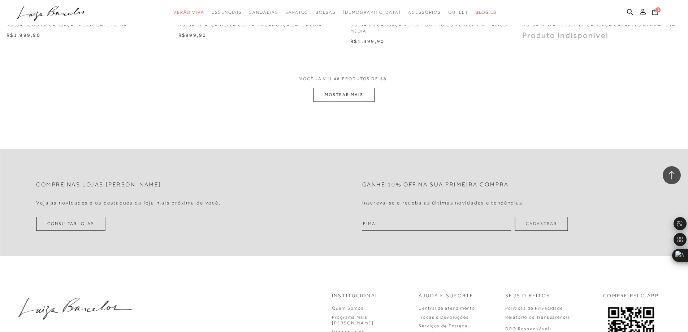
scroll to position [3611, 0]
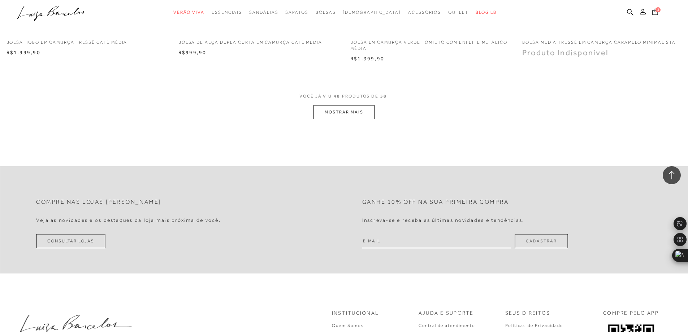
click at [342, 113] on button "MOSTRAR MAIS" at bounding box center [343, 112] width 61 height 14
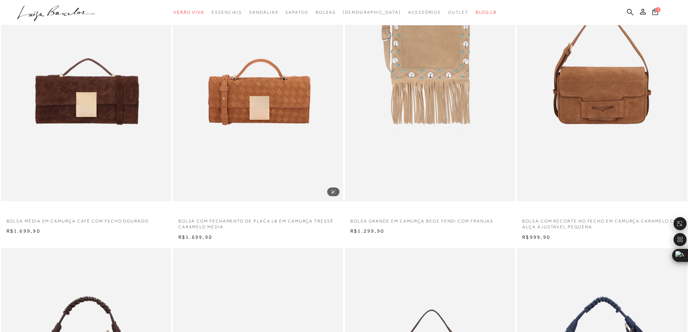
scroll to position [0, 0]
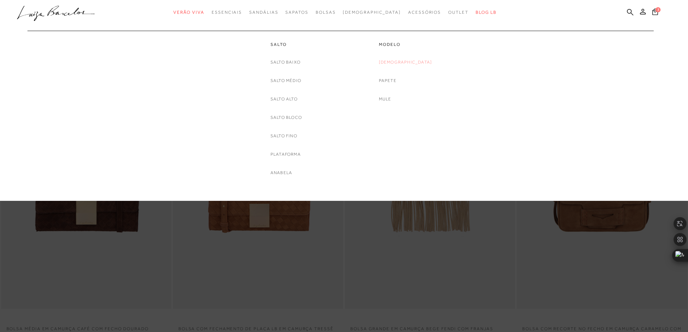
click at [405, 61] on link "[DEMOGRAPHIC_DATA]" at bounding box center [405, 63] width 53 height 8
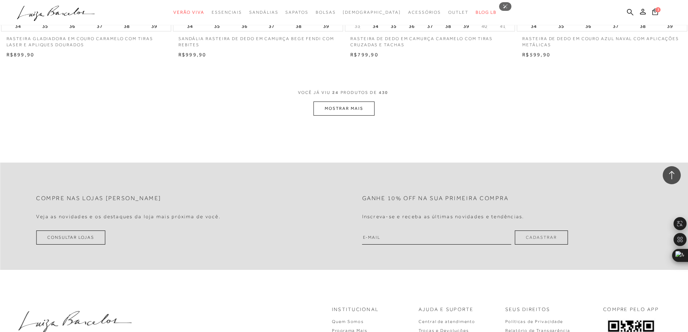
scroll to position [1806, 0]
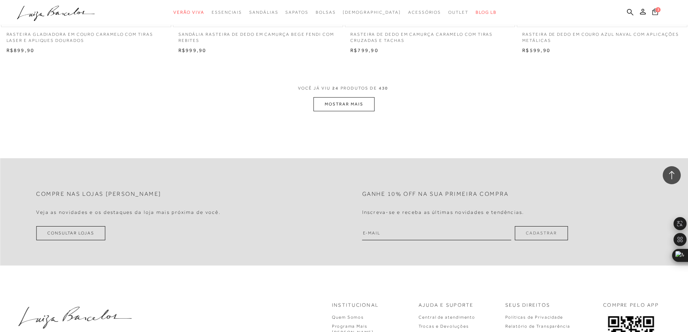
click at [654, 12] on icon at bounding box center [655, 11] width 6 height 7
